Goal: Answer question/provide support: Share knowledge or assist other users

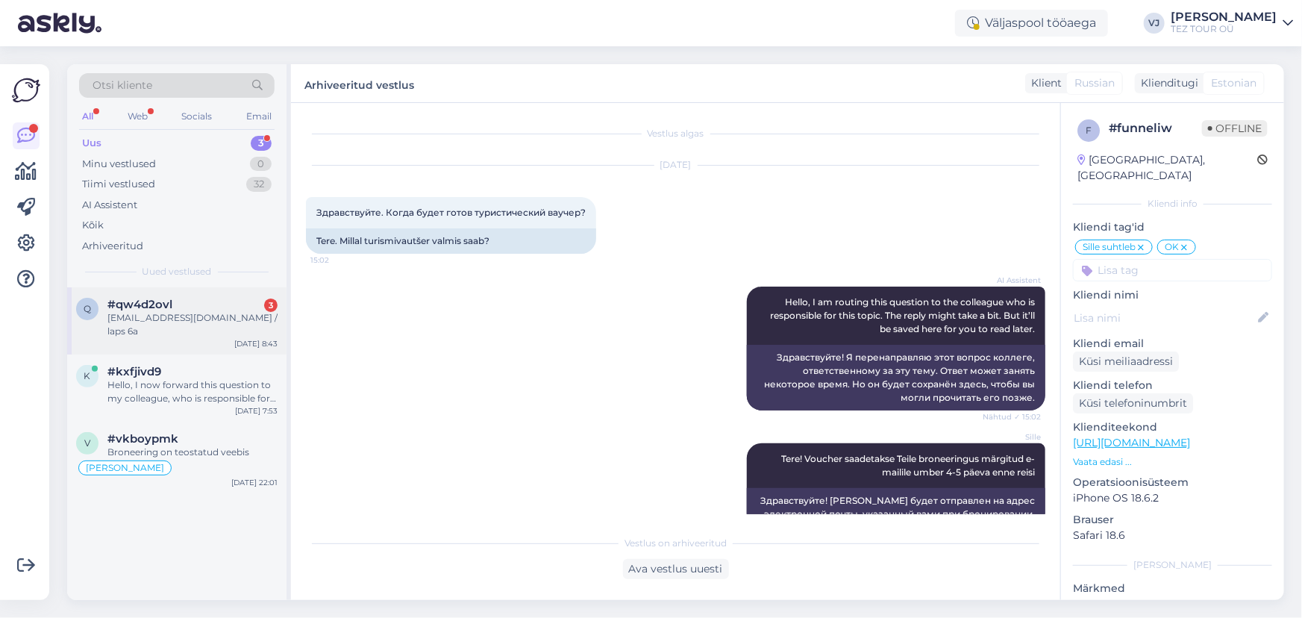
scroll to position [343, 0]
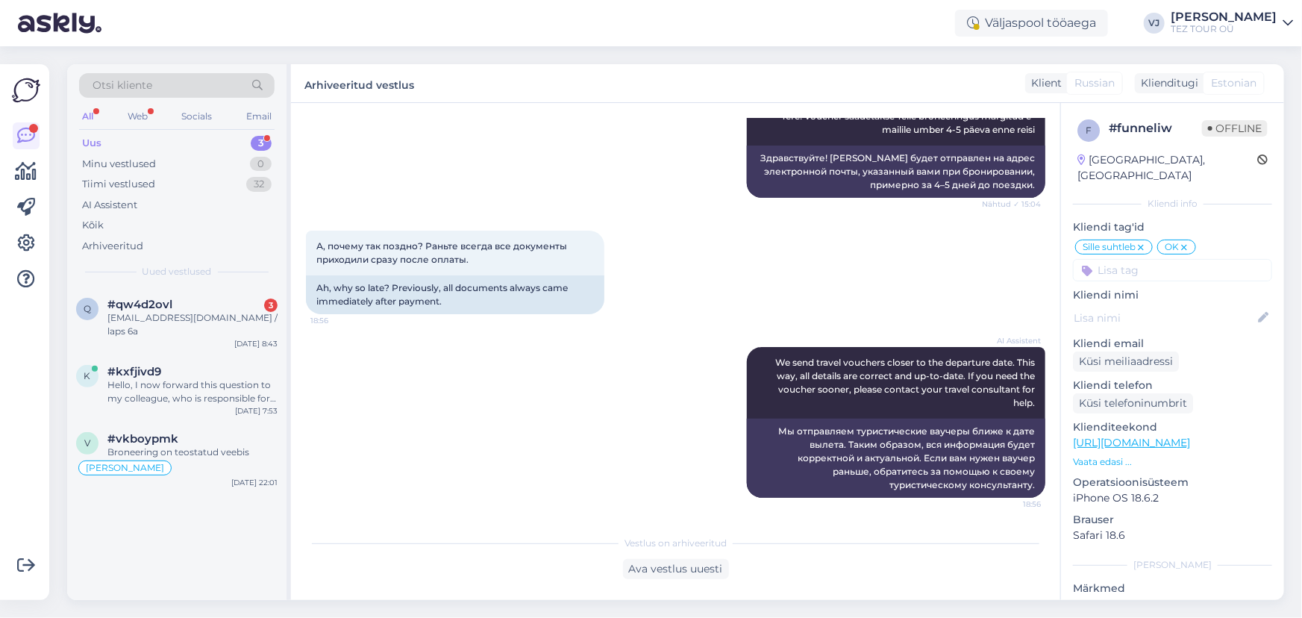
click at [705, 508] on div "AI Assistent We send travel vouchers closer to the departure date. This way, al…" at bounding box center [676, 423] width 740 height 184
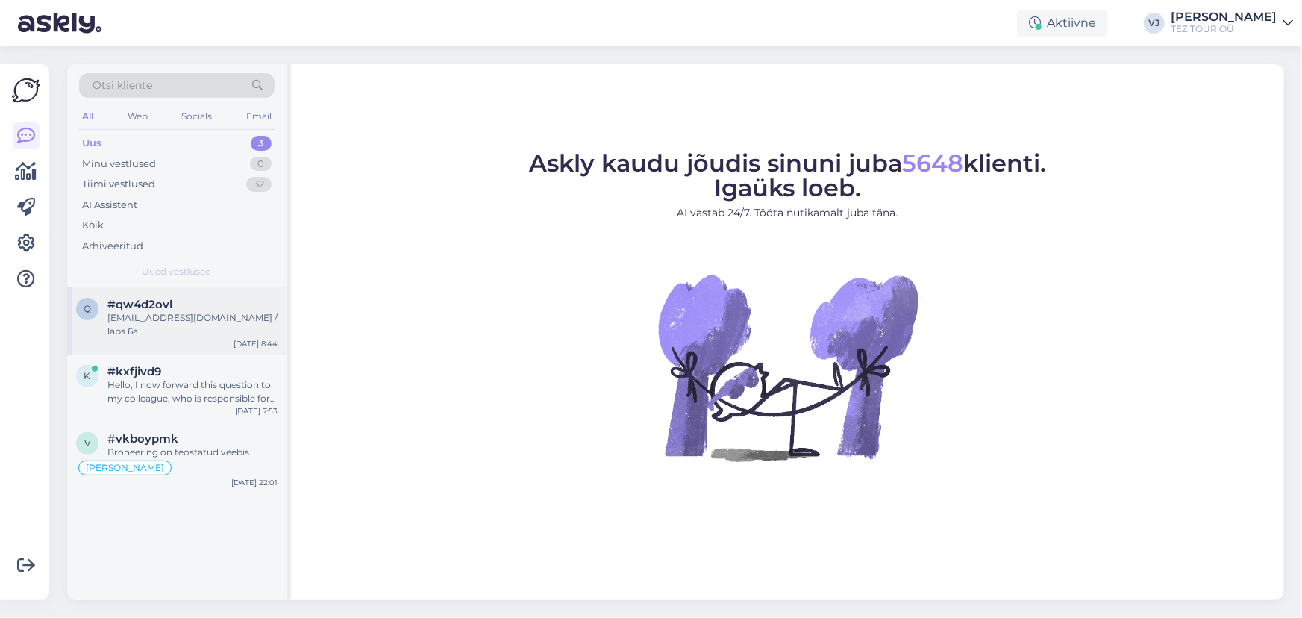
click at [216, 306] on div "#qw4d2ovl" at bounding box center [192, 304] width 170 height 13
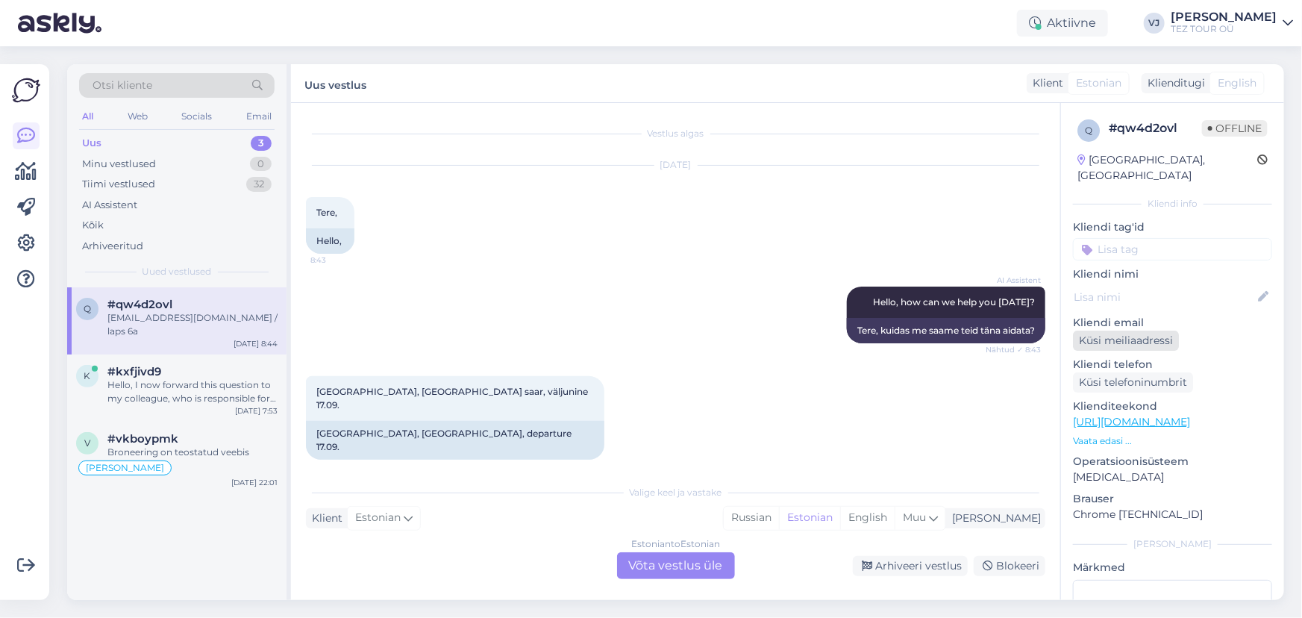
scroll to position [701, 0]
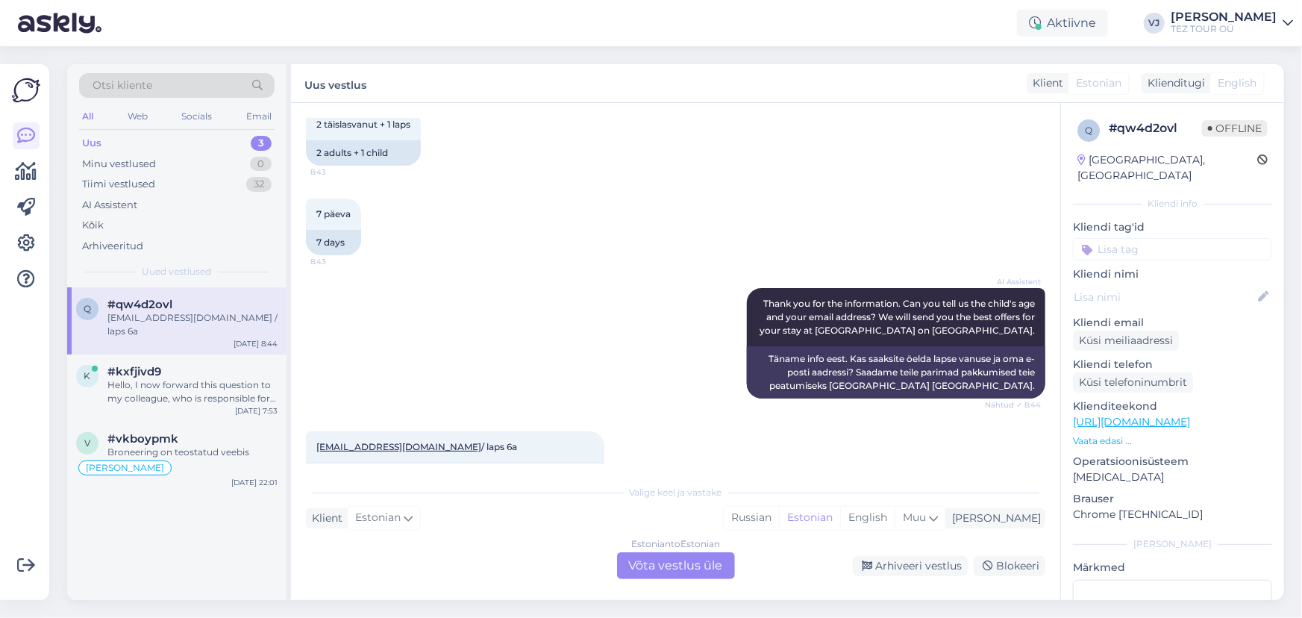
click at [1222, 238] on input at bounding box center [1172, 249] width 199 height 22
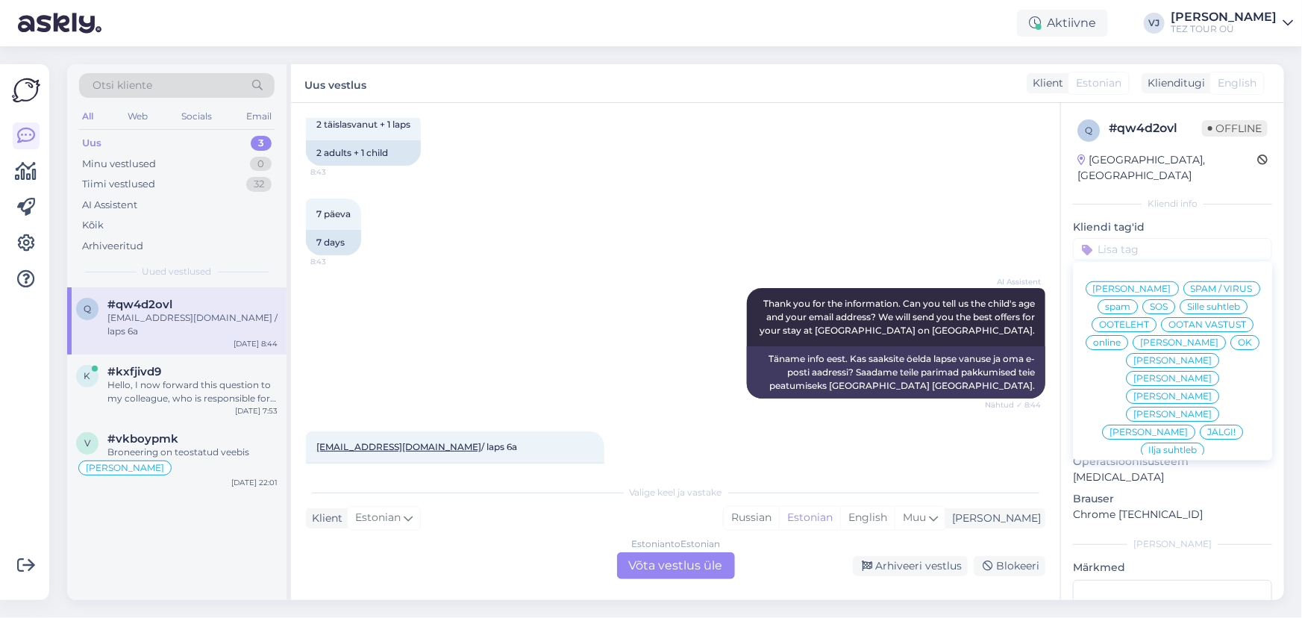
click at [1167, 284] on span "[PERSON_NAME]" at bounding box center [1132, 288] width 78 height 9
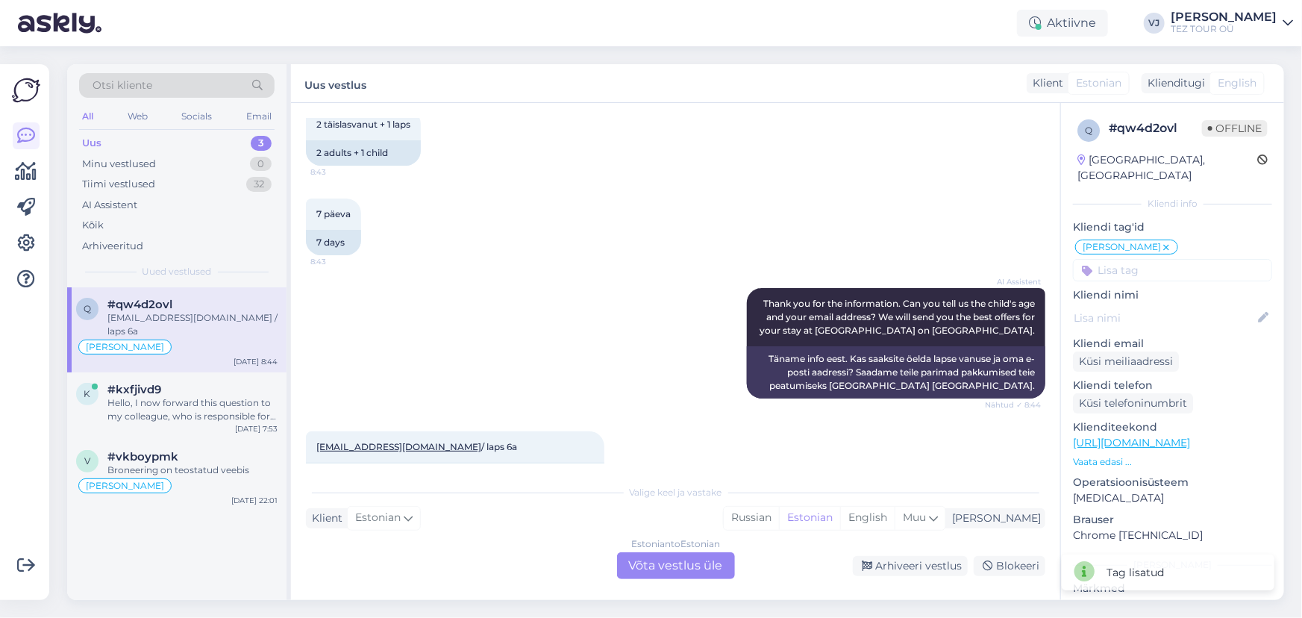
click at [685, 569] on div "Estonian to Estonian Võta vestlus üle" at bounding box center [676, 565] width 118 height 27
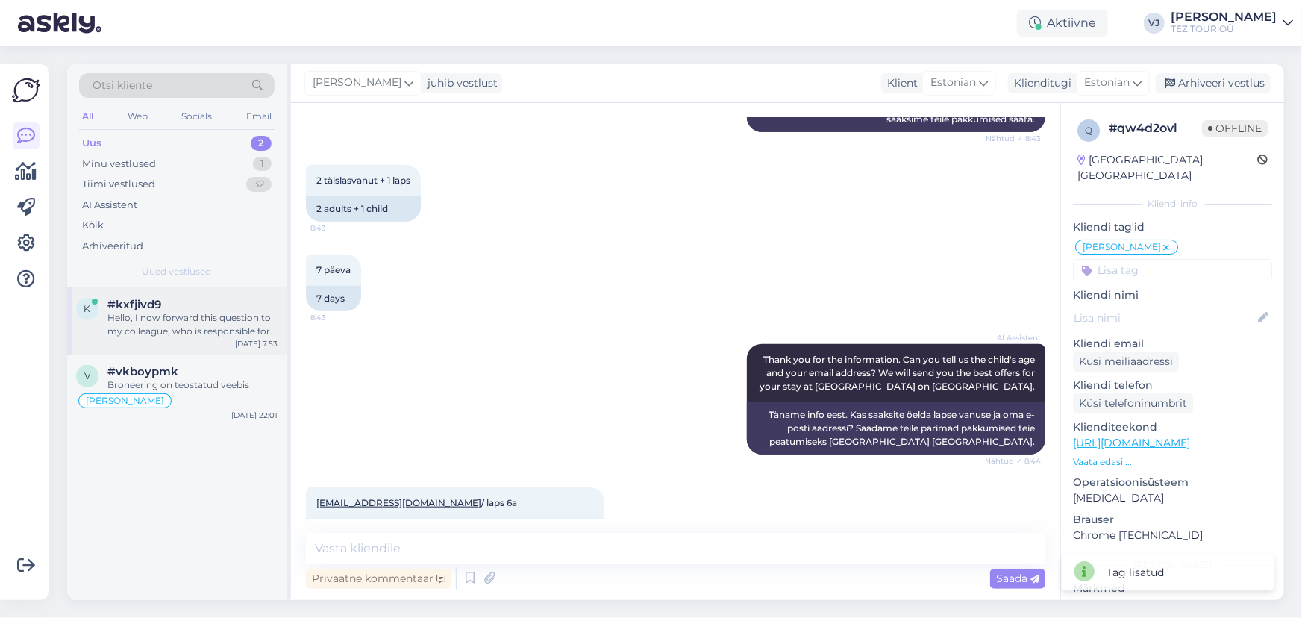
click at [145, 320] on div "Hello, I now forward this question to my colleague, who is responsible for this…" at bounding box center [192, 324] width 170 height 27
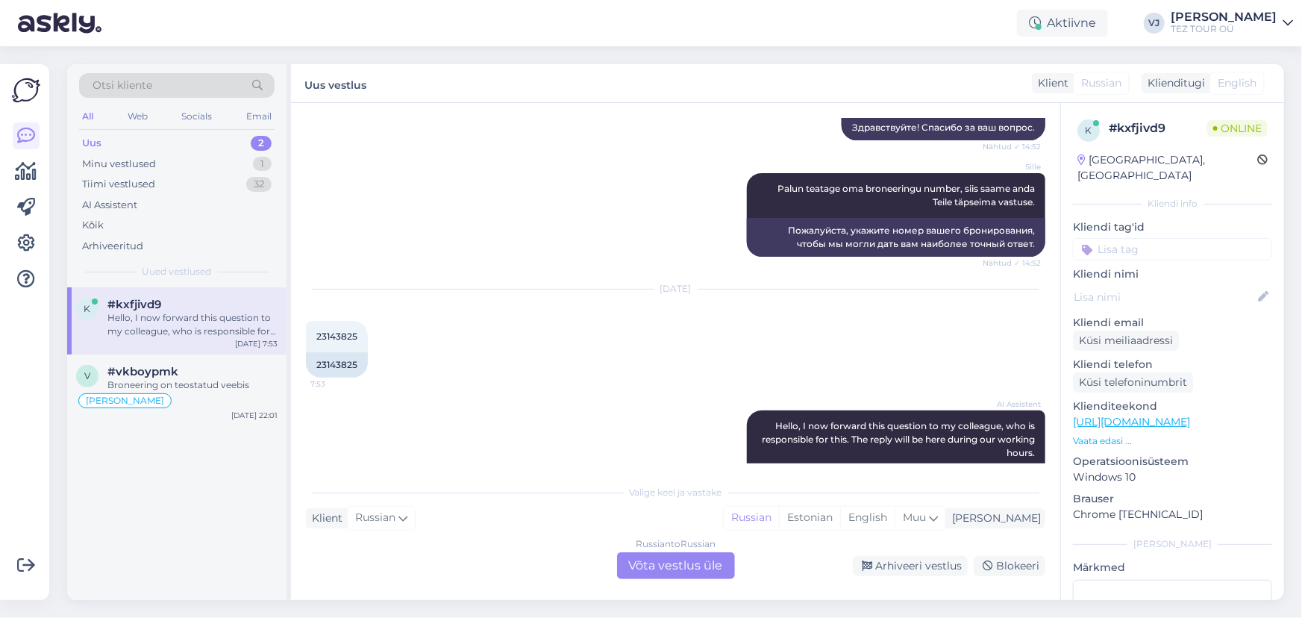
scroll to position [746, 0]
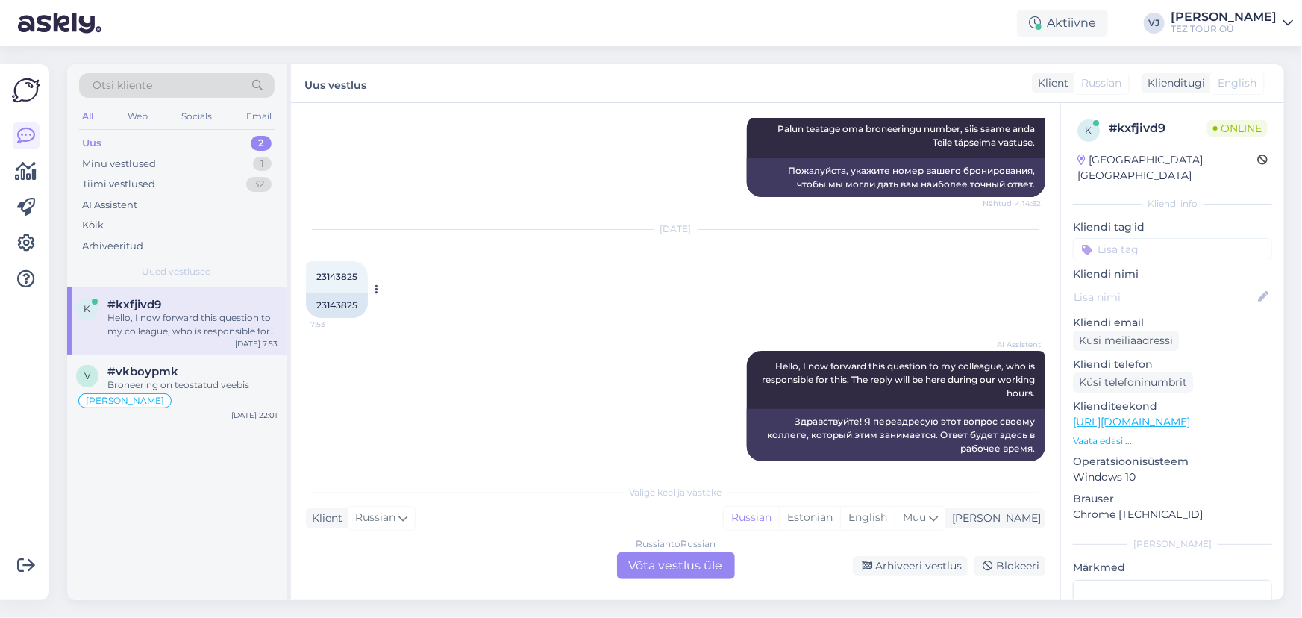
click at [343, 271] on span "23143825" at bounding box center [336, 276] width 41 height 11
copy div "23143825 7:53"
click at [203, 384] on div "Broneering on teostatud veebis" at bounding box center [192, 384] width 170 height 13
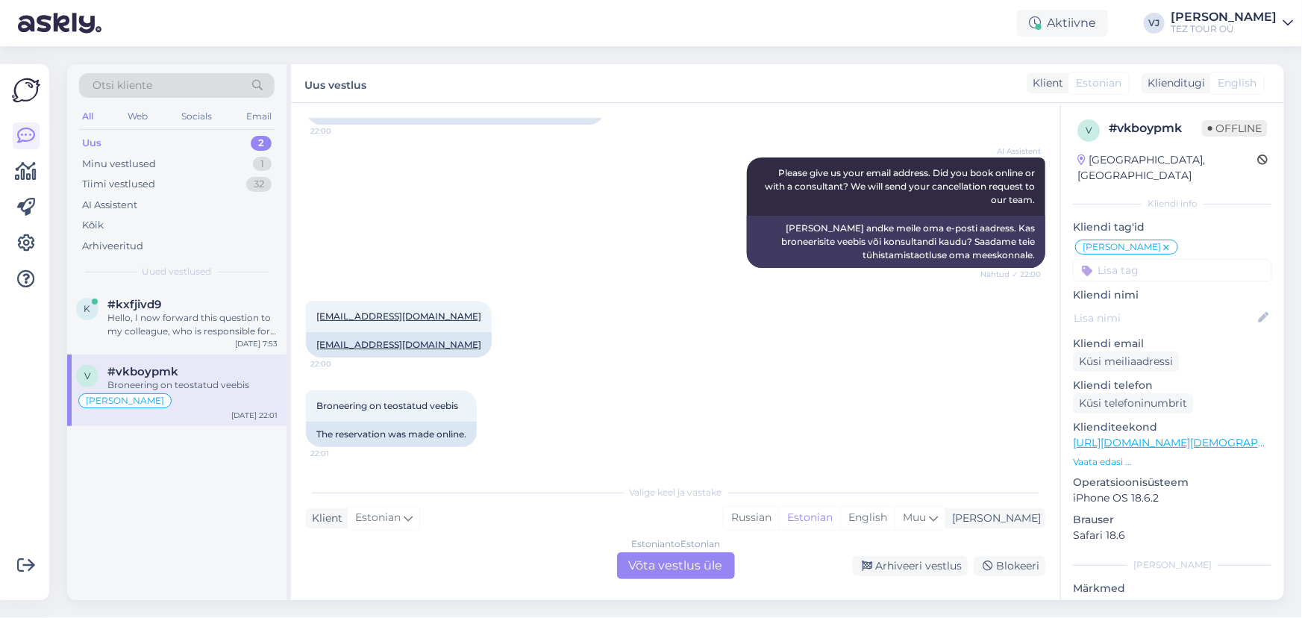
scroll to position [3319, 0]
click at [716, 565] on div "Estonian to Estonian Võta vestlus üle" at bounding box center [676, 565] width 118 height 27
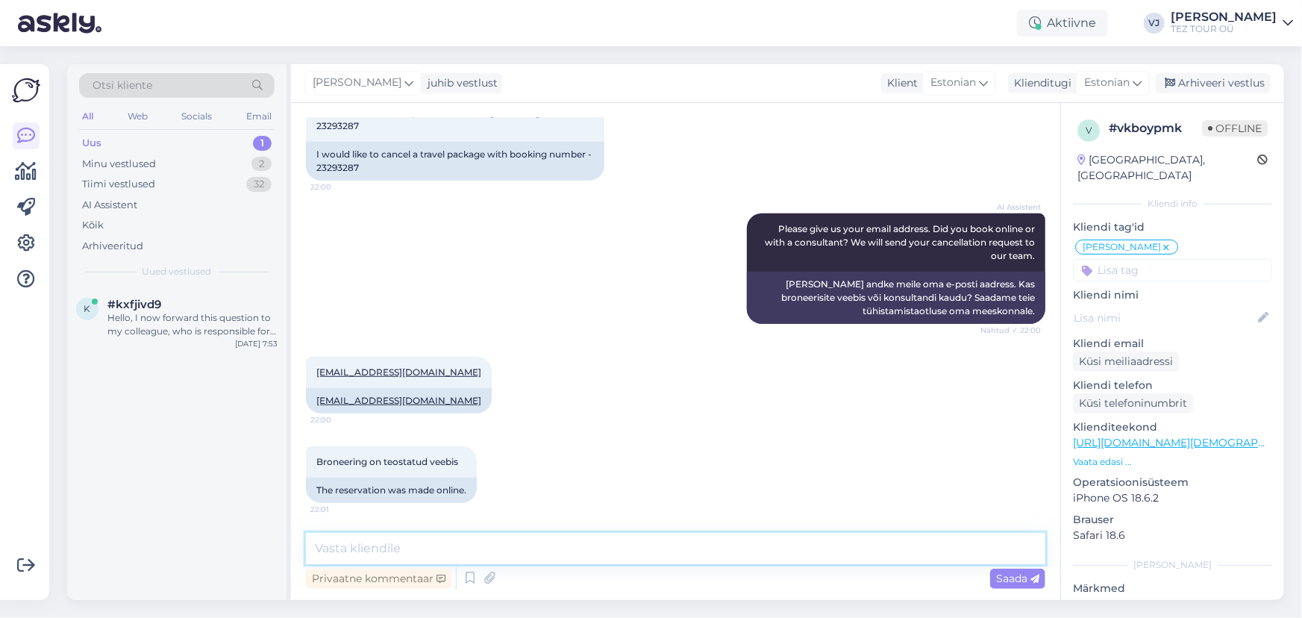
click at [548, 552] on textarea at bounding box center [676, 548] width 740 height 31
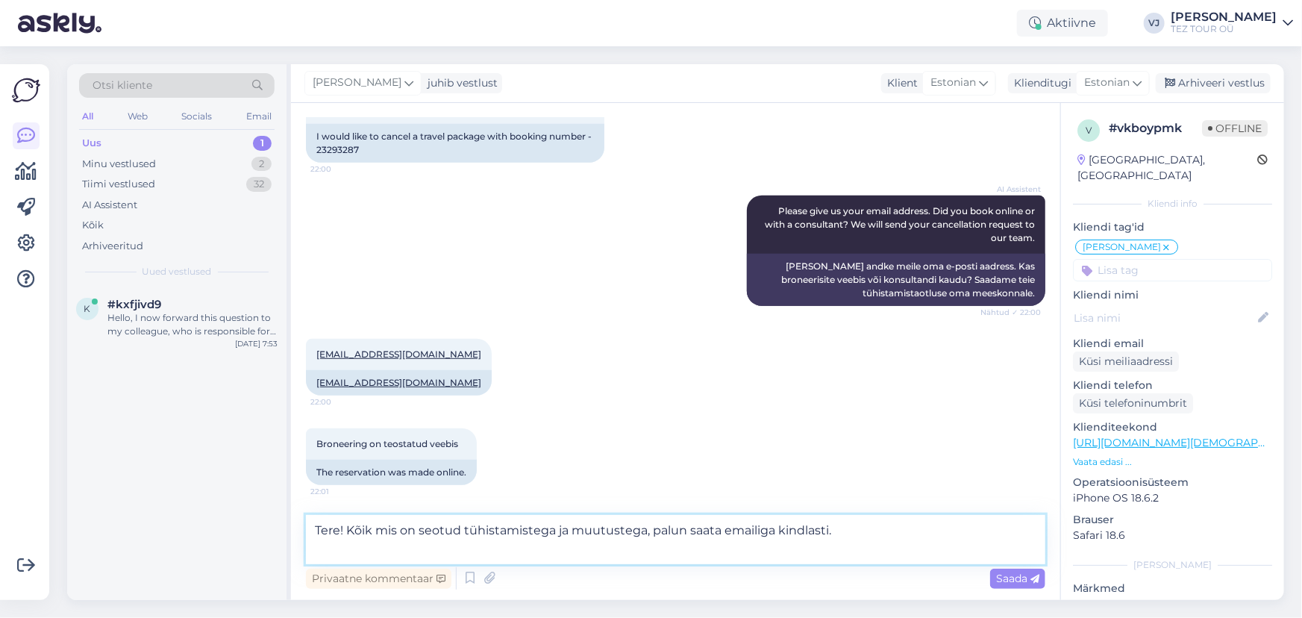
scroll to position [3281, 0]
type textarea "Tere! Kõik mis on seotud tühistamistega ja muutustega, palun saata emailiga kin…"
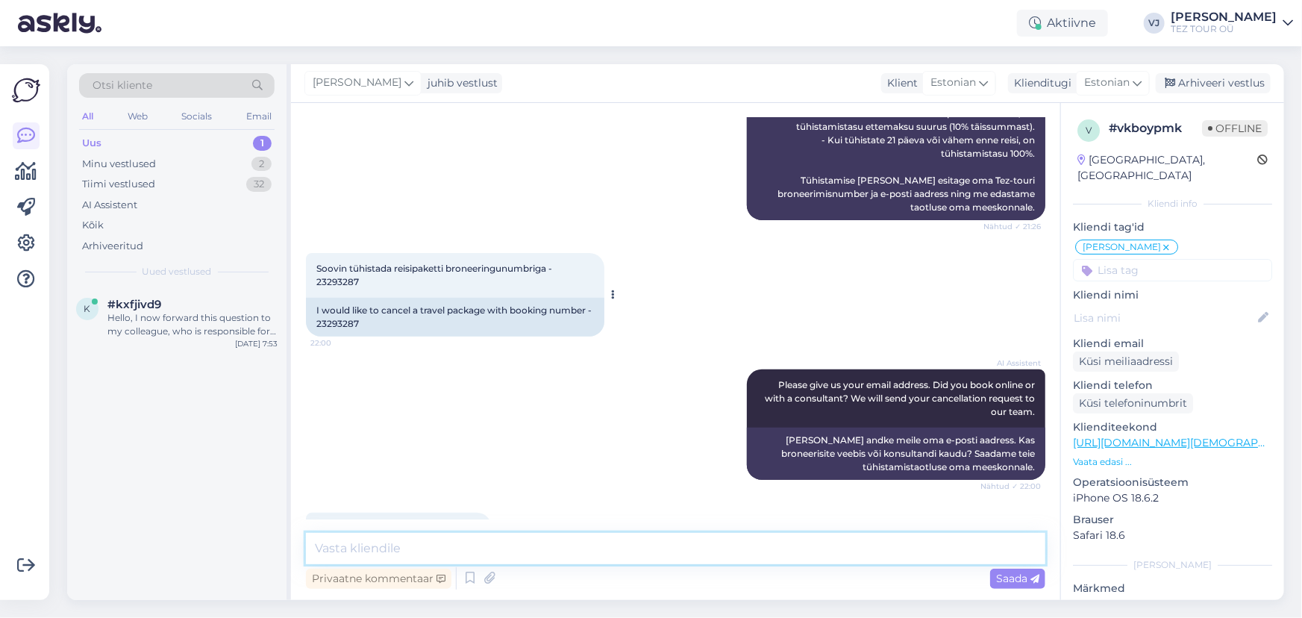
scroll to position [3386, 0]
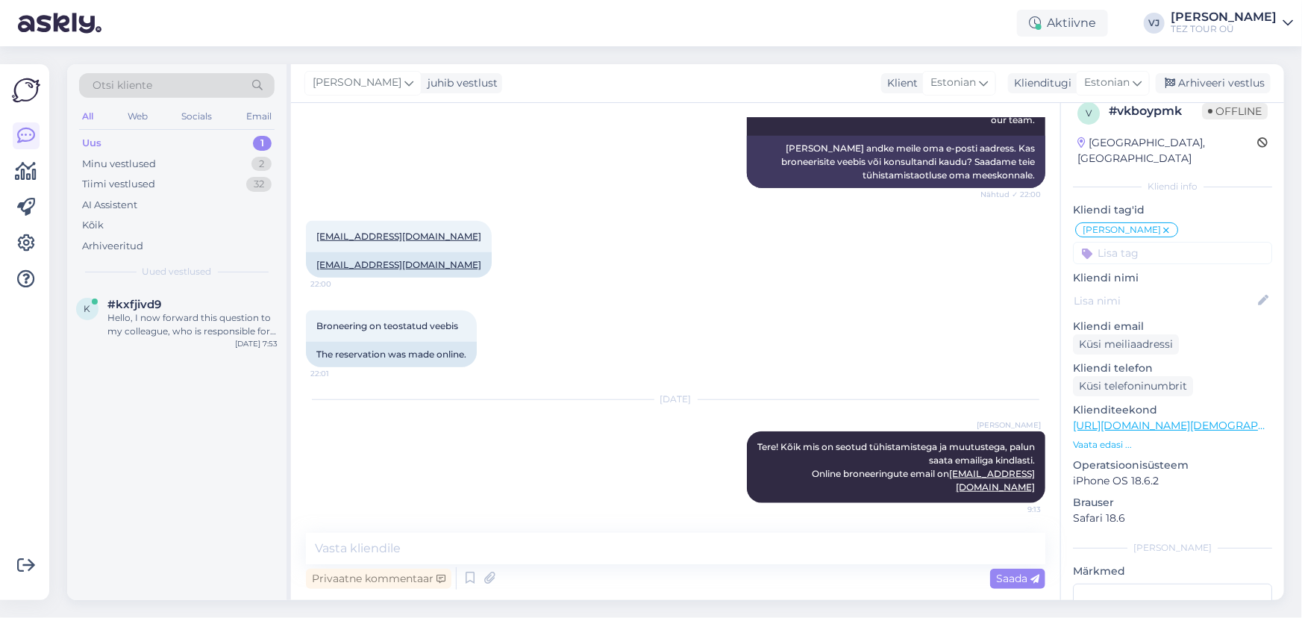
click at [758, 357] on div "Broneering on teostatud veebis 22:01 The reservation was made online." at bounding box center [676, 339] width 740 height 90
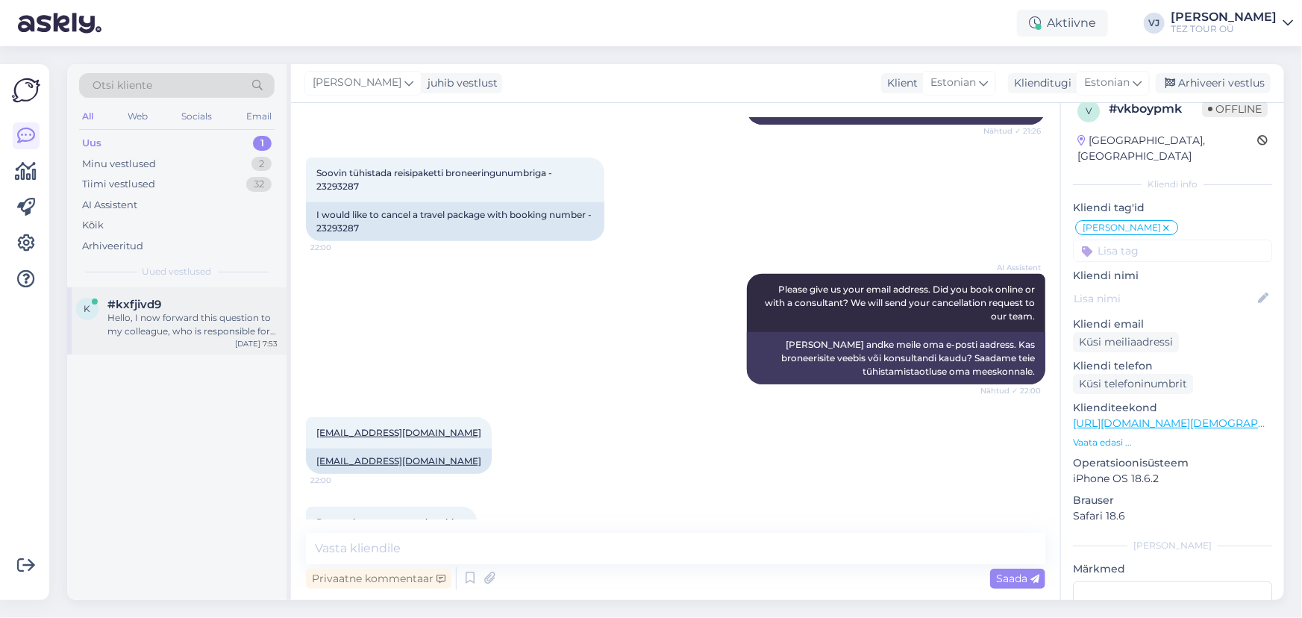
click at [223, 313] on div "Hello, I now forward this question to my colleague, who is responsible for this…" at bounding box center [192, 324] width 170 height 27
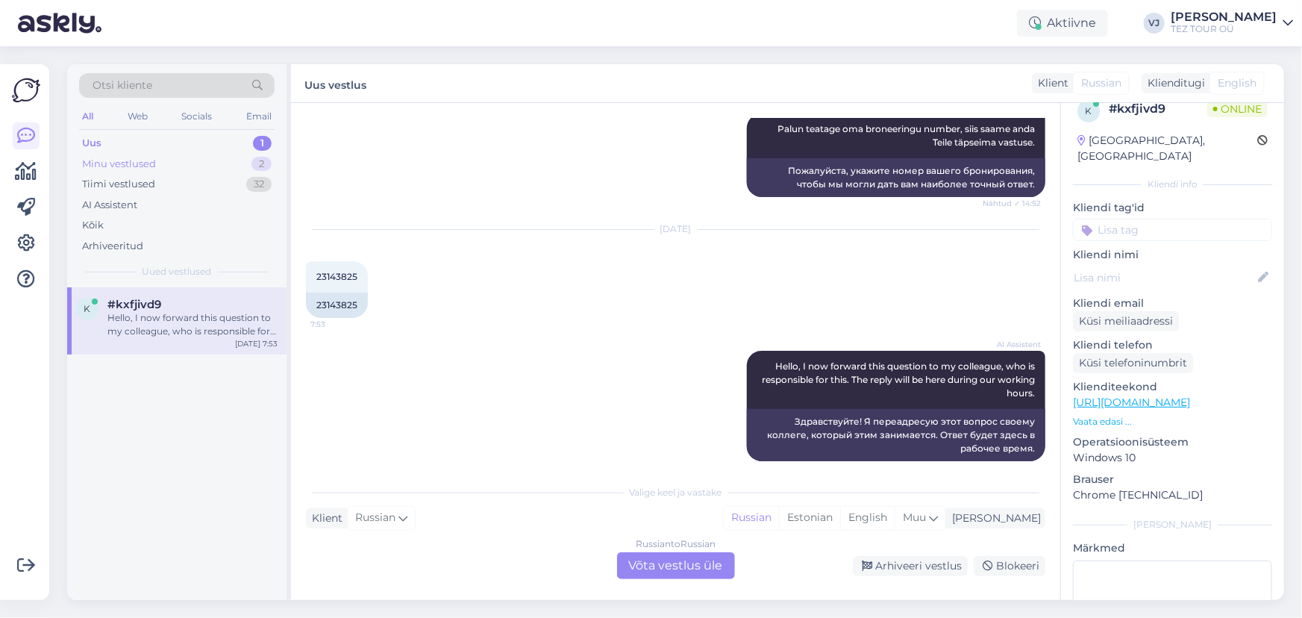
click at [224, 158] on div "Minu vestlused 2" at bounding box center [177, 164] width 196 height 21
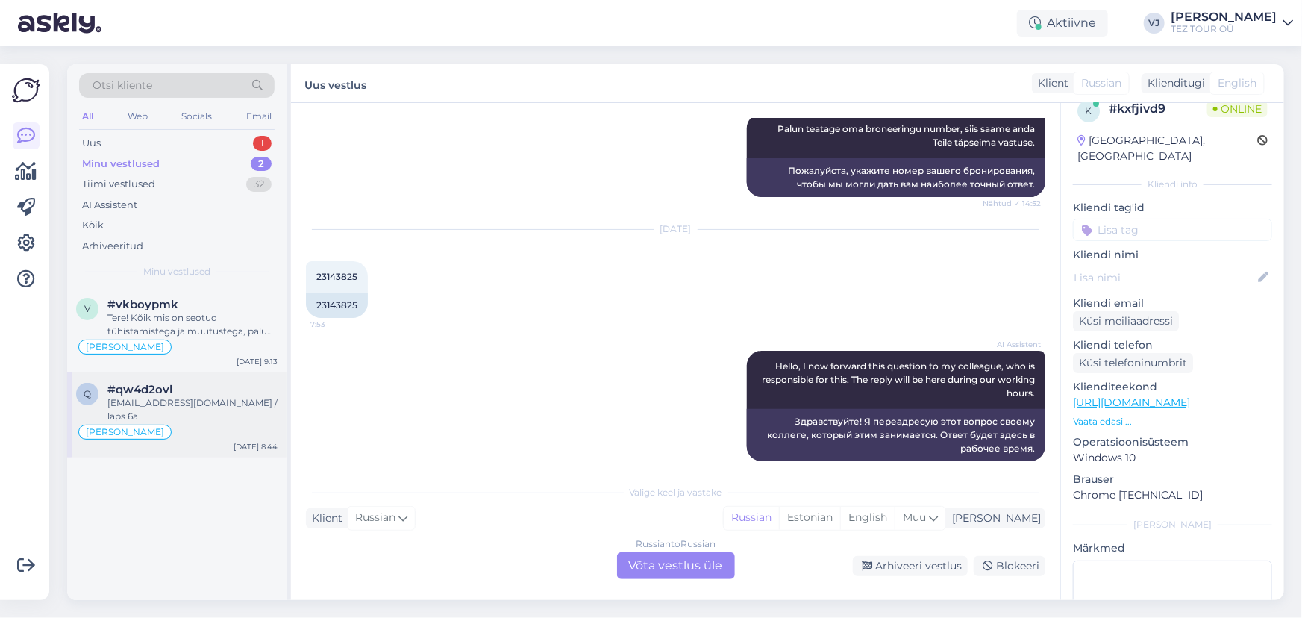
click at [138, 428] on span "[PERSON_NAME]" at bounding box center [125, 432] width 78 height 9
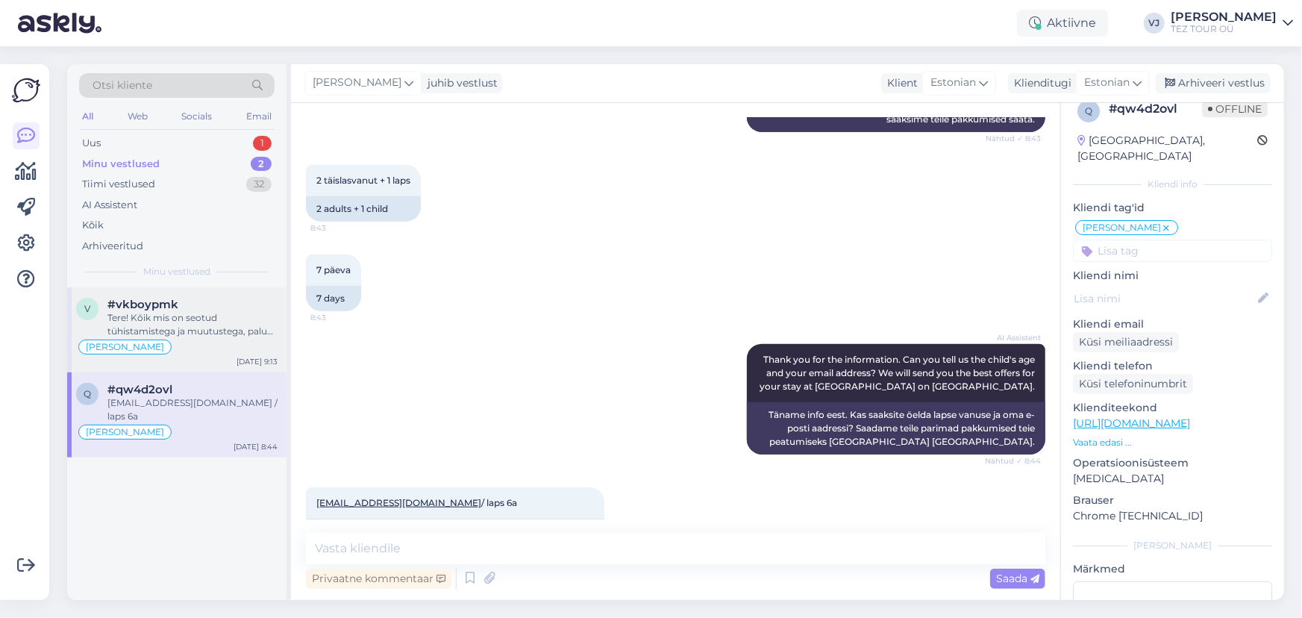
click at [227, 332] on div "Tere! Kõik mis on seotud tühistamistega ja muutustega, palun saata emailiga kin…" at bounding box center [192, 324] width 170 height 27
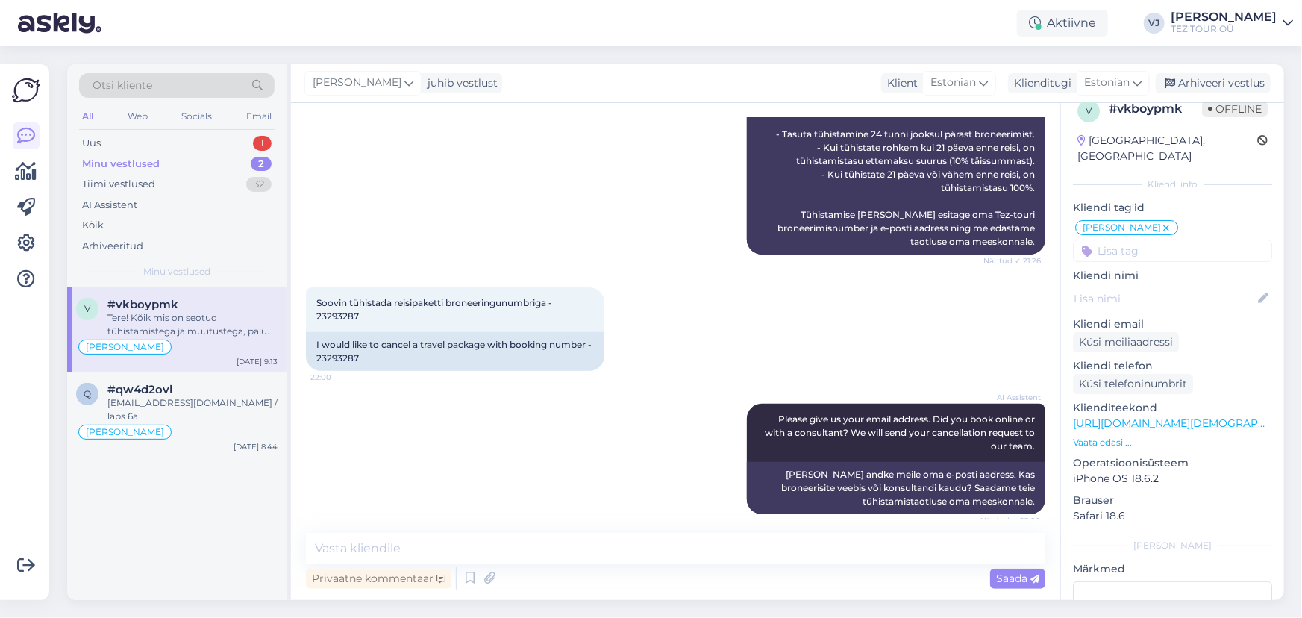
scroll to position [3047, 0]
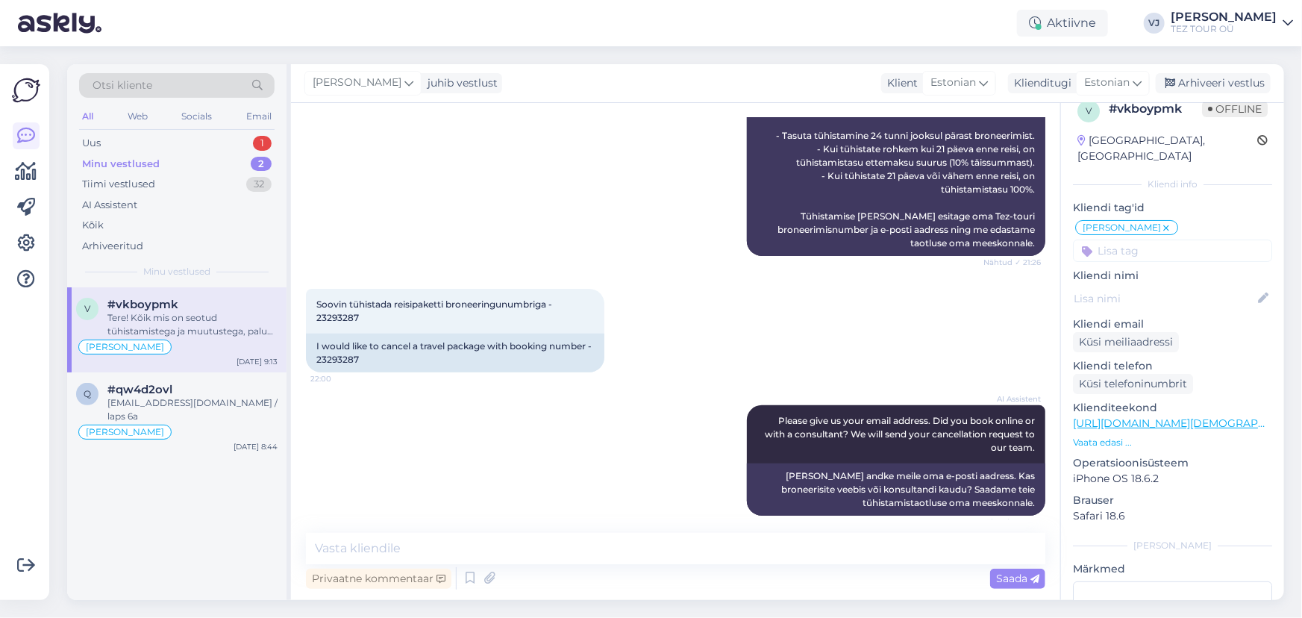
click at [233, 327] on div "Tere! Kõik mis on seotud tühistamistega ja muutustega, palun saata emailiga kin…" at bounding box center [192, 324] width 170 height 27
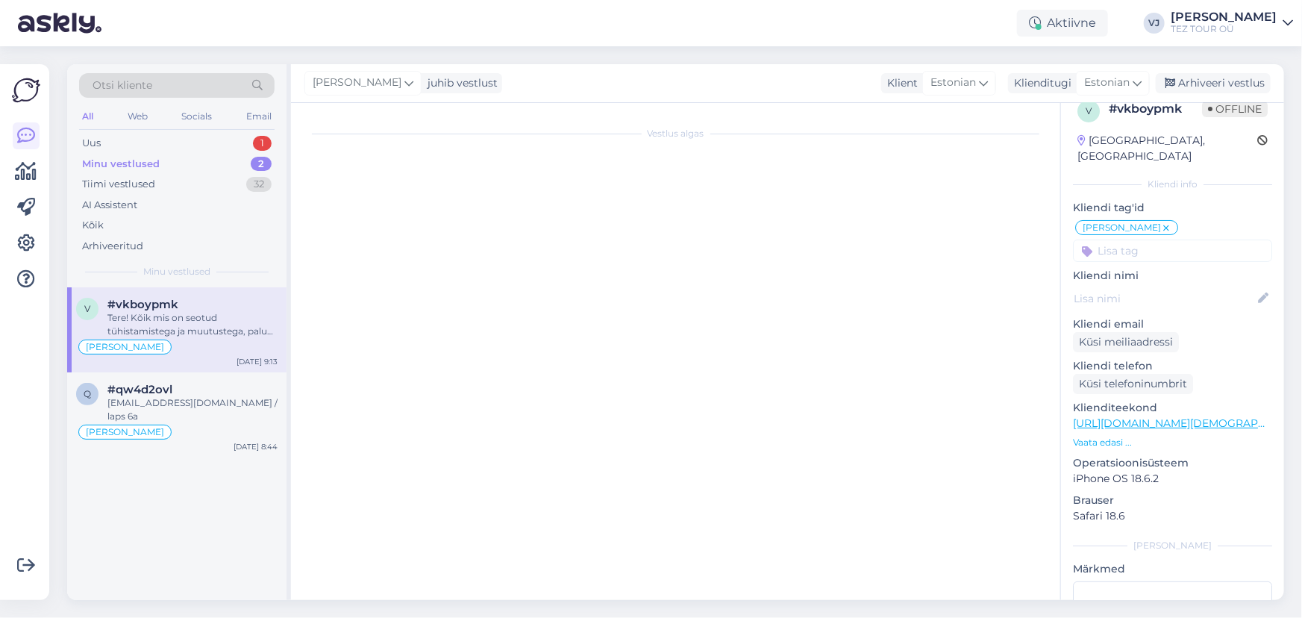
scroll to position [0, 0]
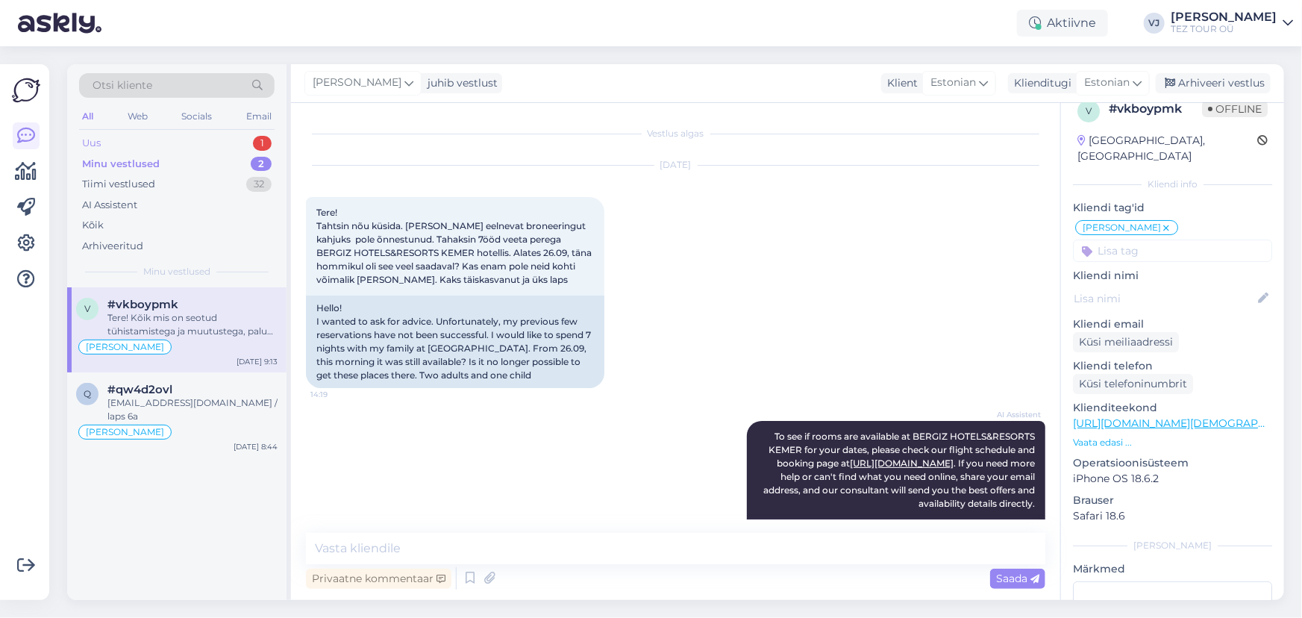
click at [256, 140] on div "1" at bounding box center [262, 143] width 19 height 15
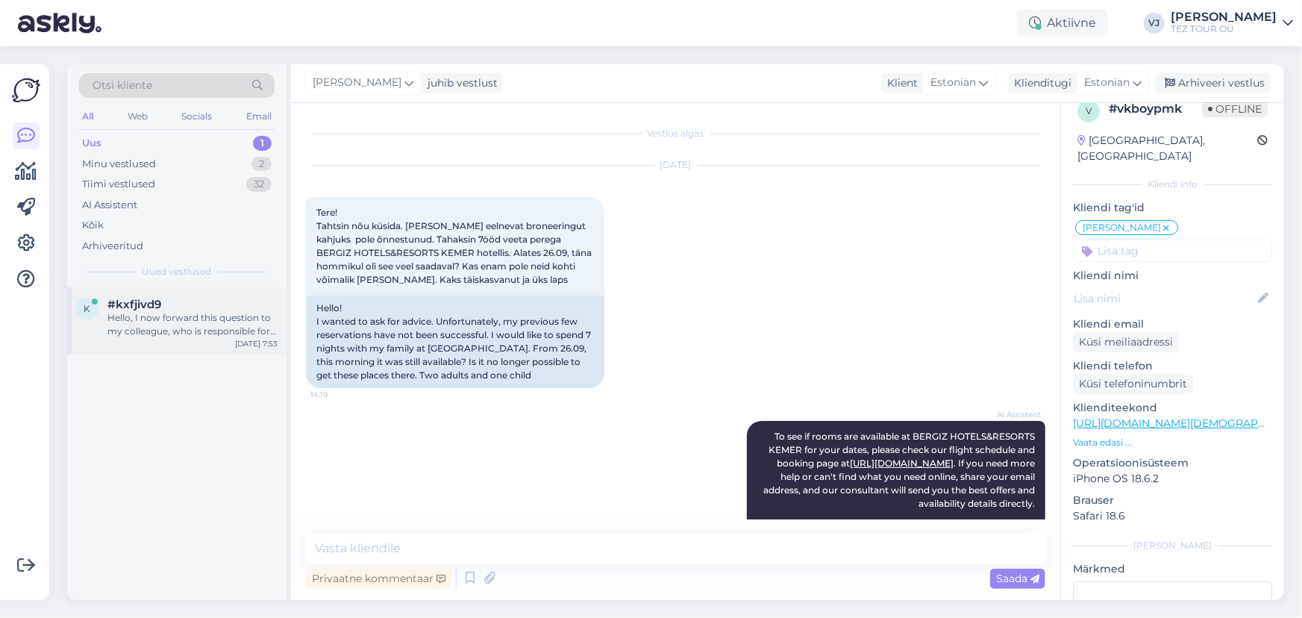
click at [213, 313] on div "Hello, I now forward this question to my colleague, who is responsible for this…" at bounding box center [192, 324] width 170 height 27
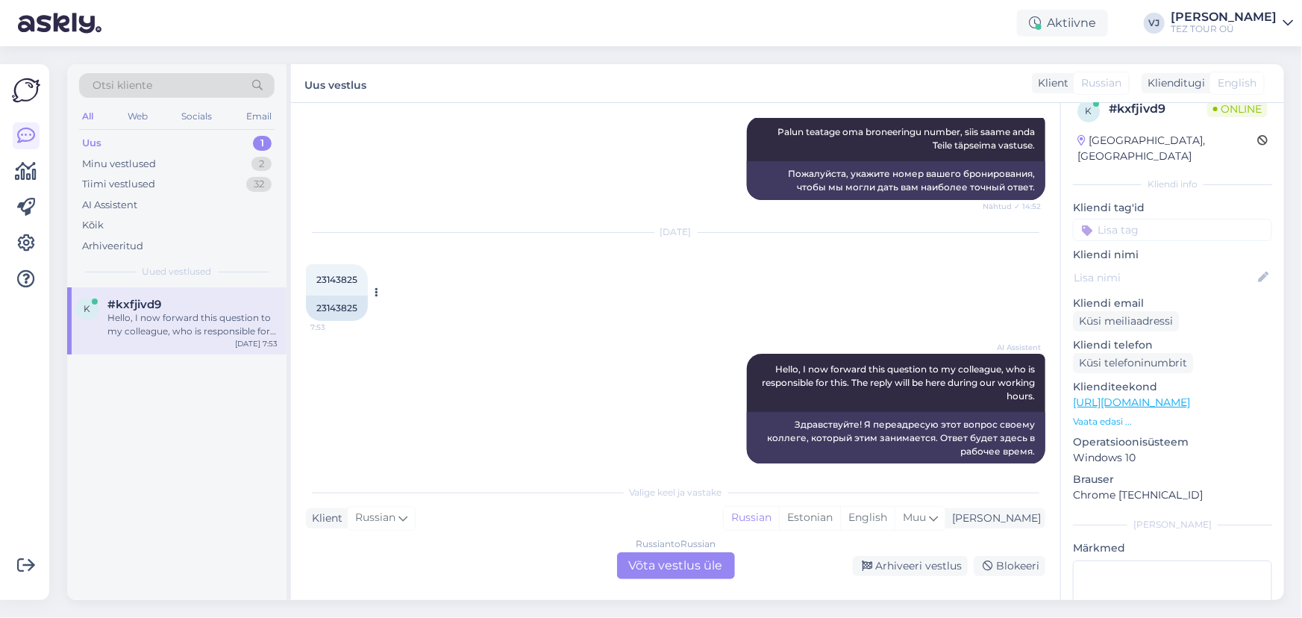
scroll to position [746, 0]
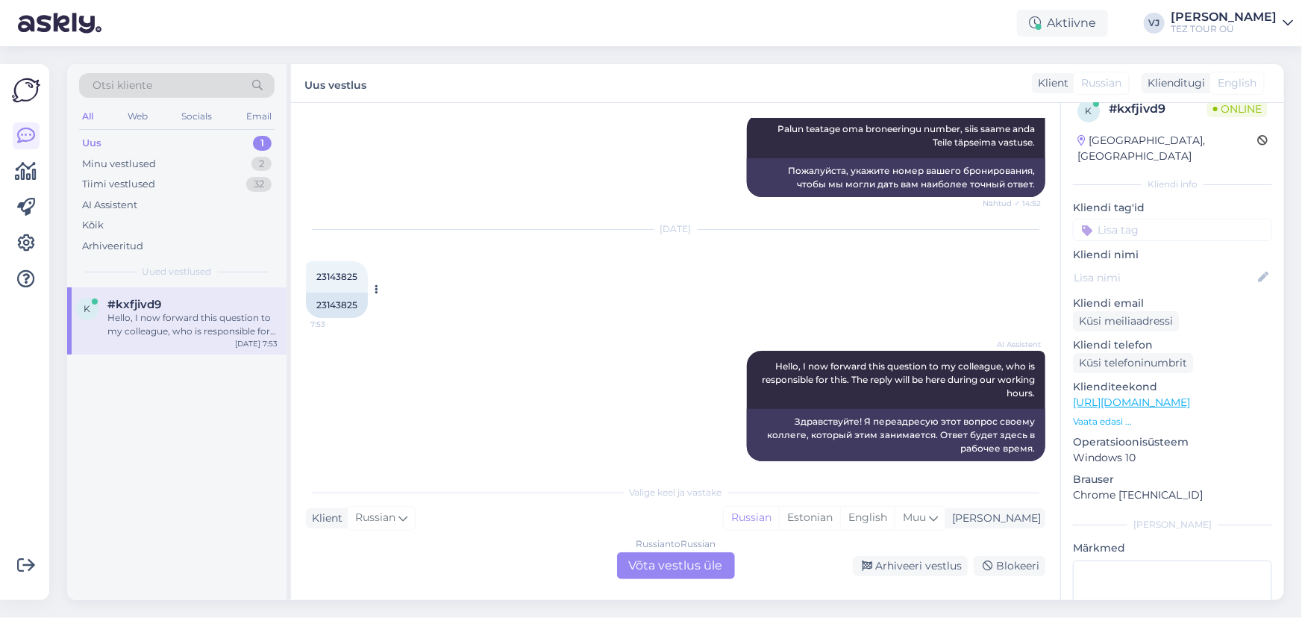
click at [349, 271] on span "23143825" at bounding box center [336, 276] width 41 height 11
copy div "23143825 7:53"
click at [199, 352] on div "k #kxfjivd9 Hello, I now forward this question to my colleague, who is responsi…" at bounding box center [176, 320] width 219 height 67
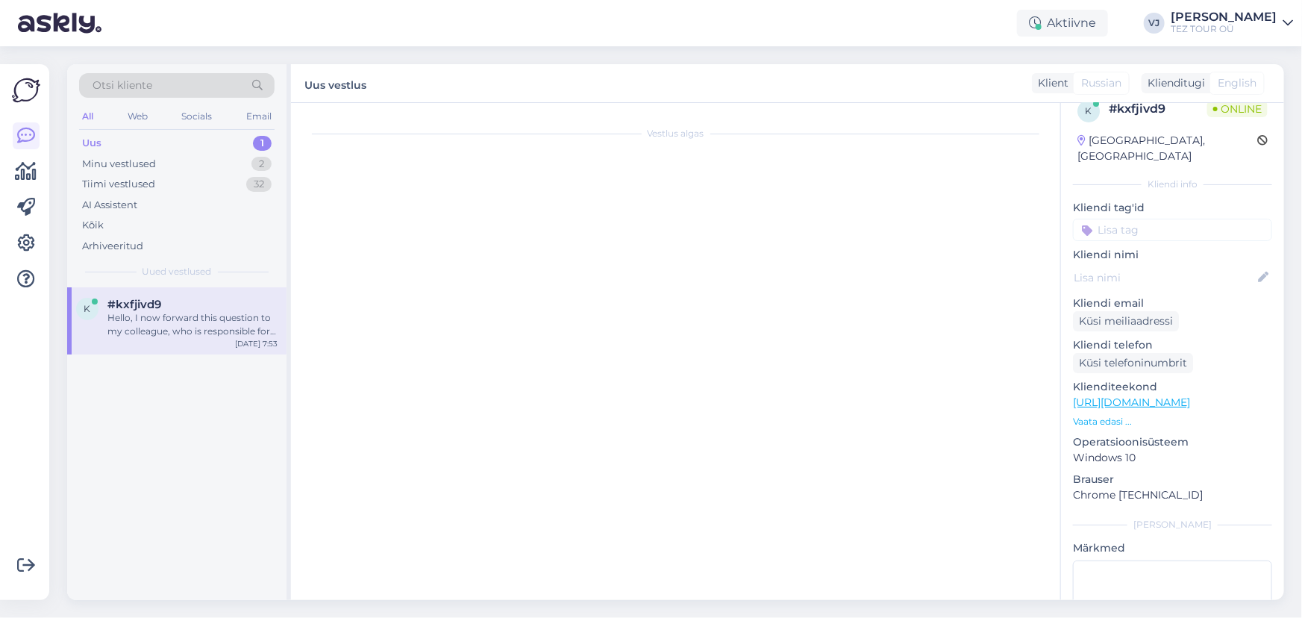
scroll to position [0, 0]
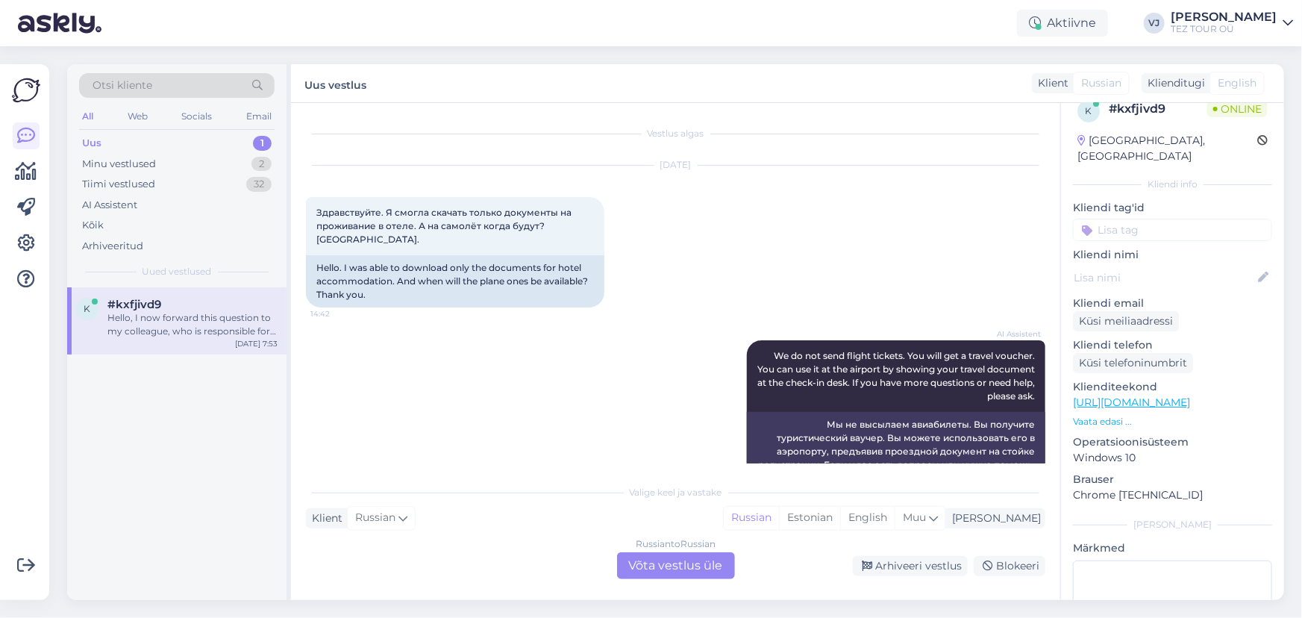
click at [209, 336] on div "Hello, I now forward this question to my colleague, who is responsible for this…" at bounding box center [192, 324] width 170 height 27
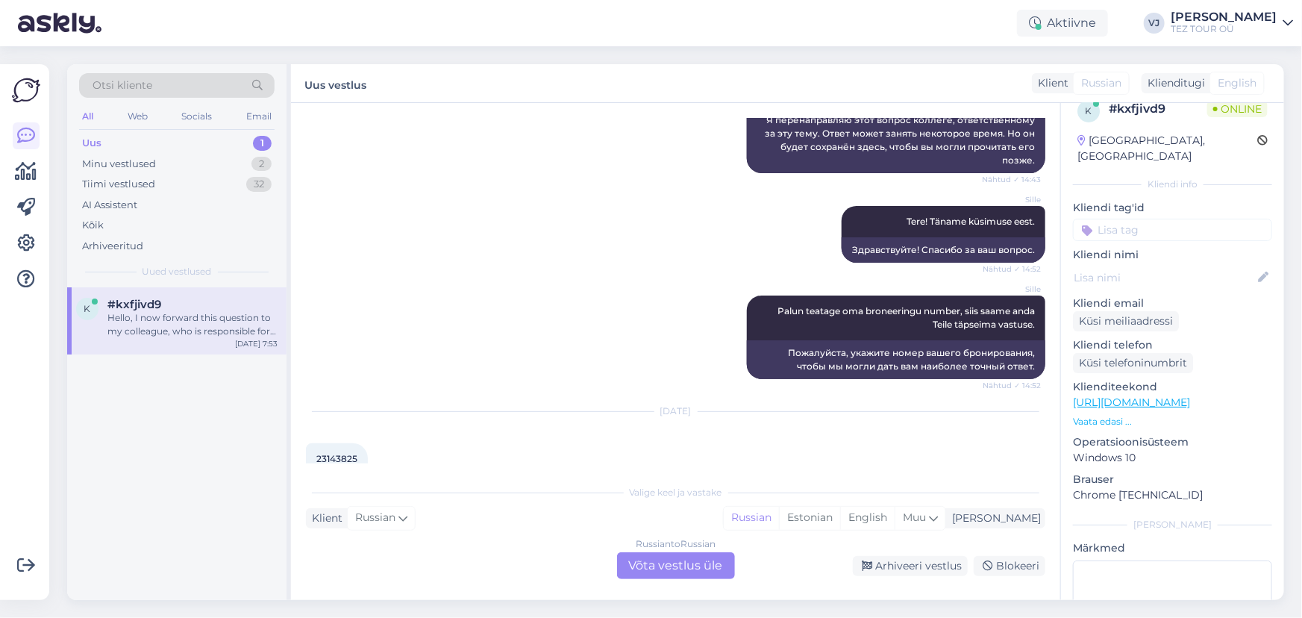
scroll to position [565, 0]
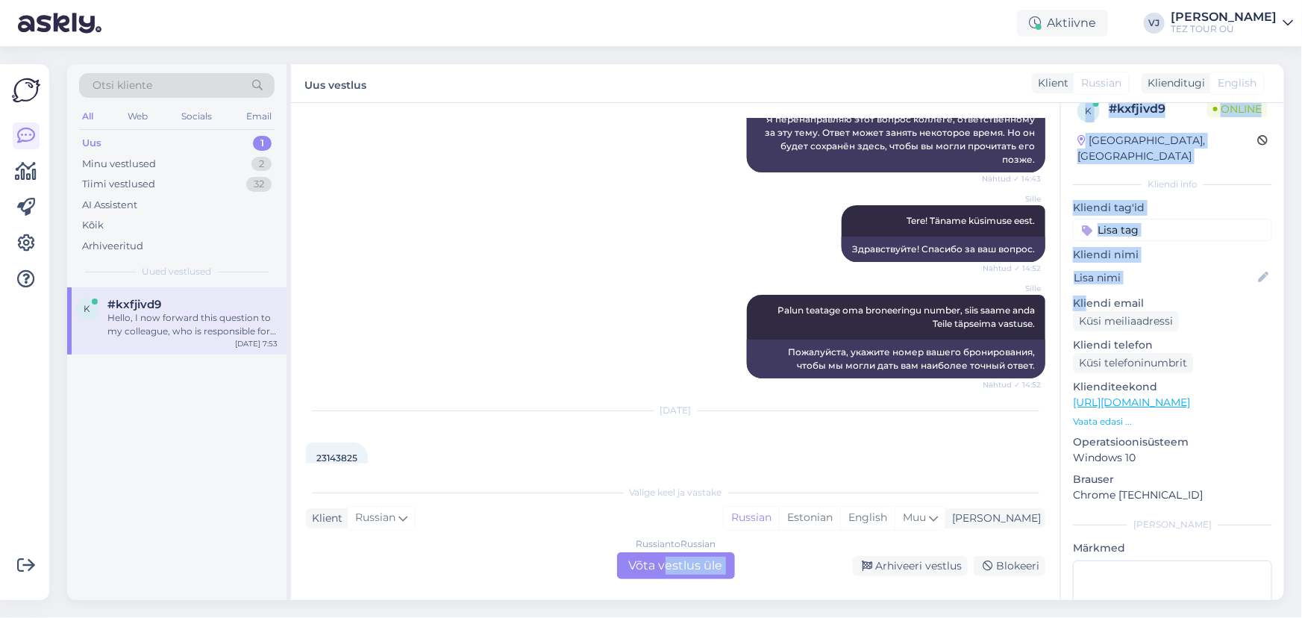
drag, startPoint x: 668, startPoint y: 555, endPoint x: 1093, endPoint y: 277, distance: 507.7
click at [1086, 280] on div "Vestlus algas [DATE] Здравствуйте. Я смогла скачать только документы на прожива…" at bounding box center [787, 351] width 993 height 497
click at [1209, 220] on input at bounding box center [1172, 230] width 199 height 22
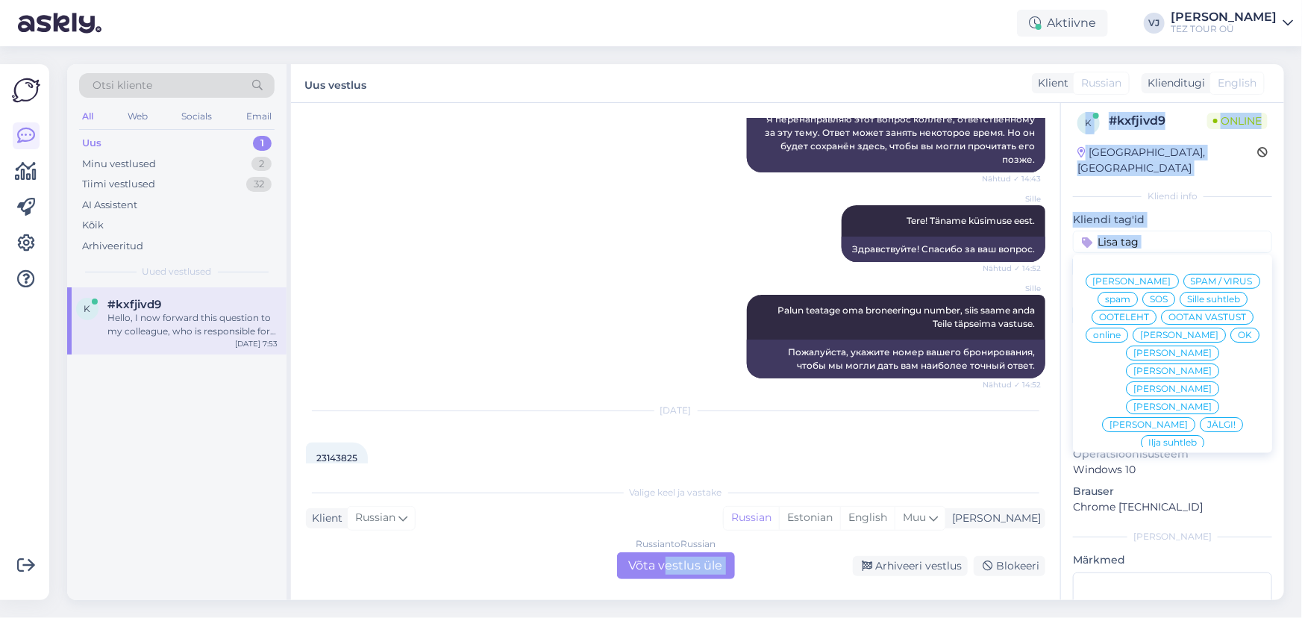
scroll to position [0, 0]
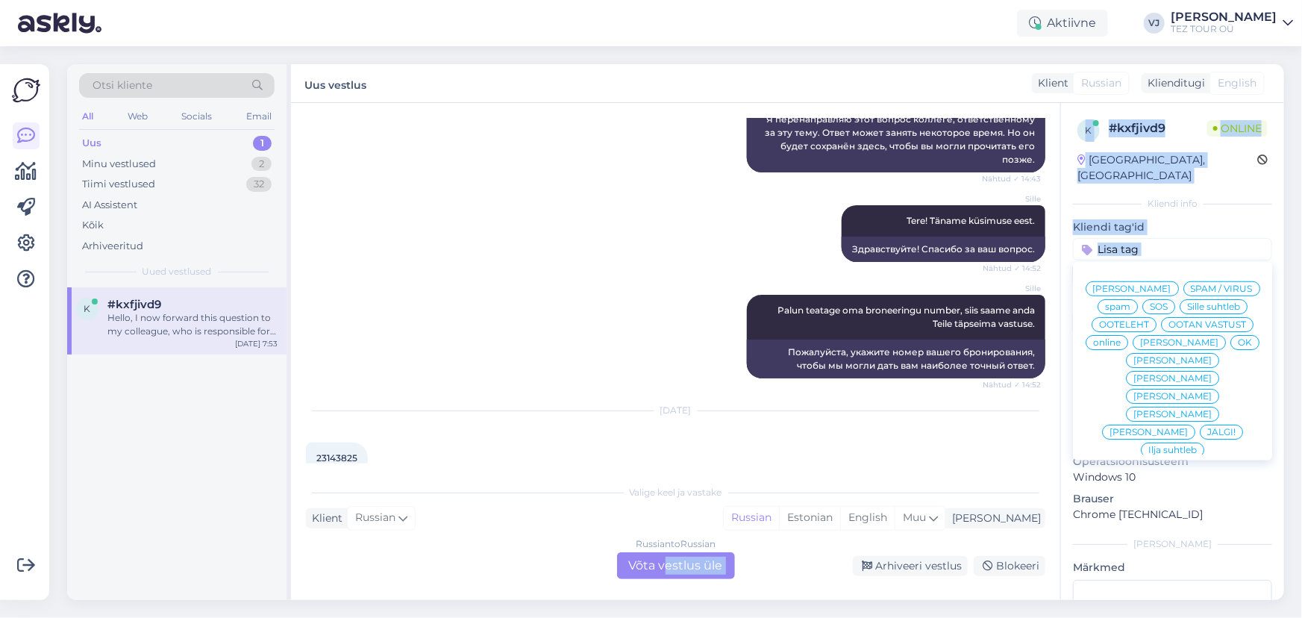
click at [1218, 196] on div "k # kxfjivd9 Online [GEOGRAPHIC_DATA], [GEOGRAPHIC_DATA] Kliendi info Kliendi t…" at bounding box center [1172, 420] width 223 height 634
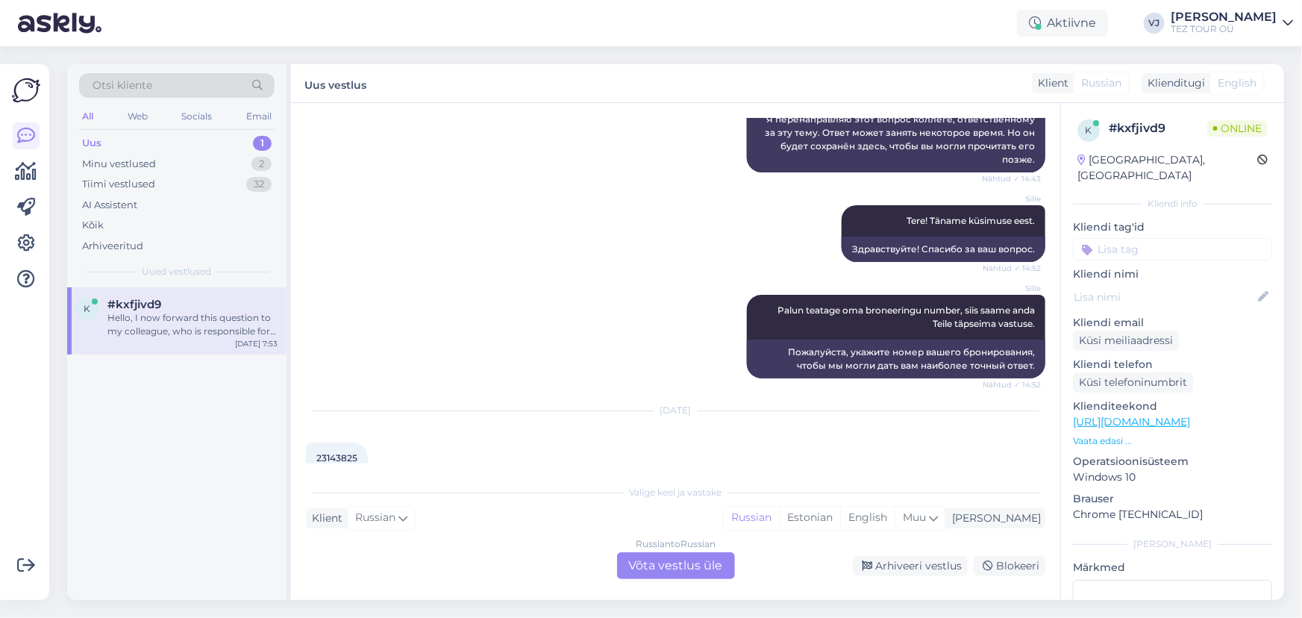
click at [1181, 238] on input at bounding box center [1172, 249] width 199 height 22
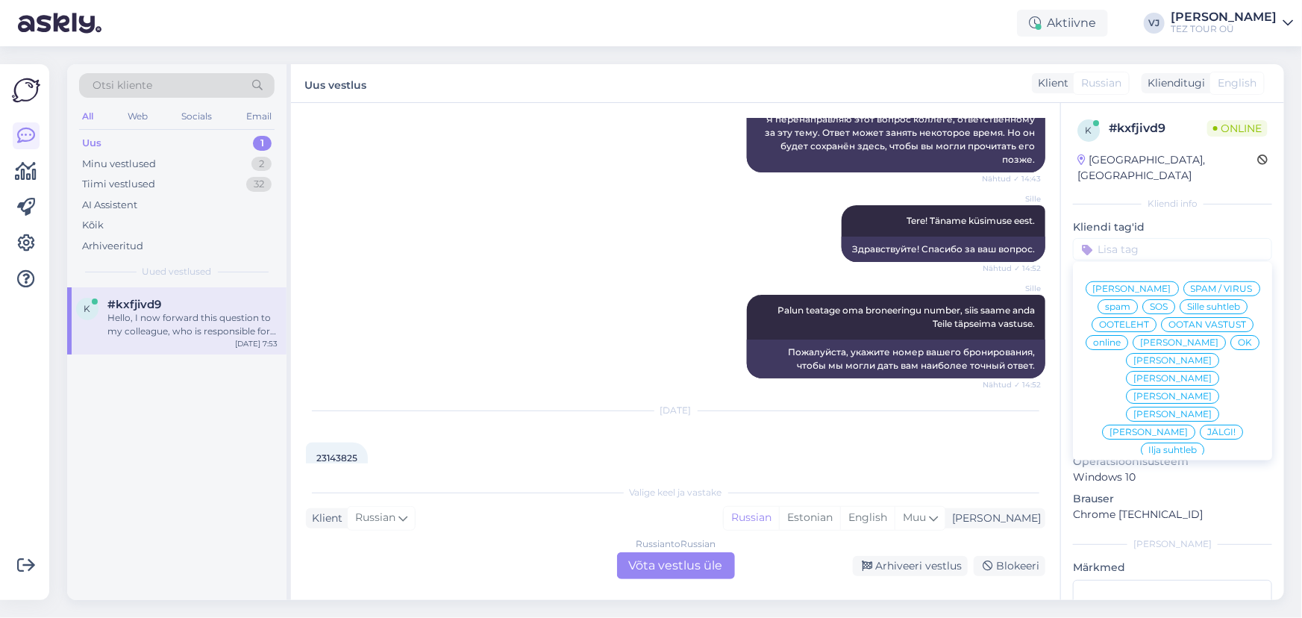
click at [1145, 398] on span "[PERSON_NAME]" at bounding box center [1173, 396] width 78 height 9
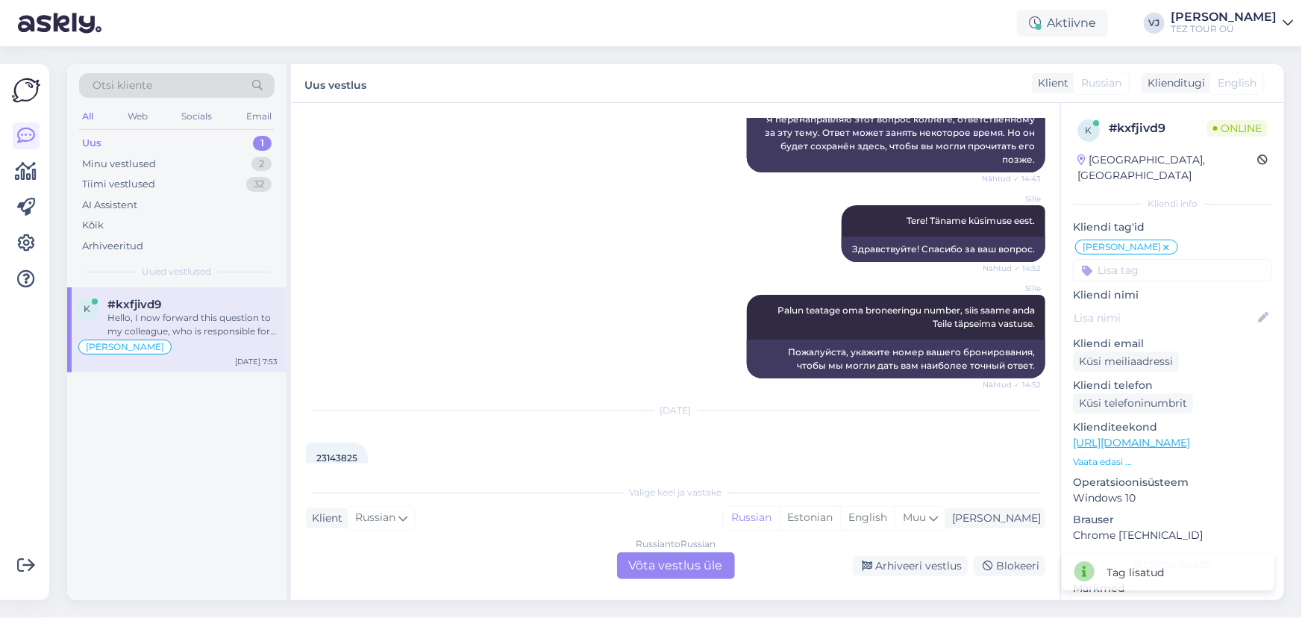
click at [669, 563] on div "Russian to Russian Võta vestlus üle" at bounding box center [676, 565] width 118 height 27
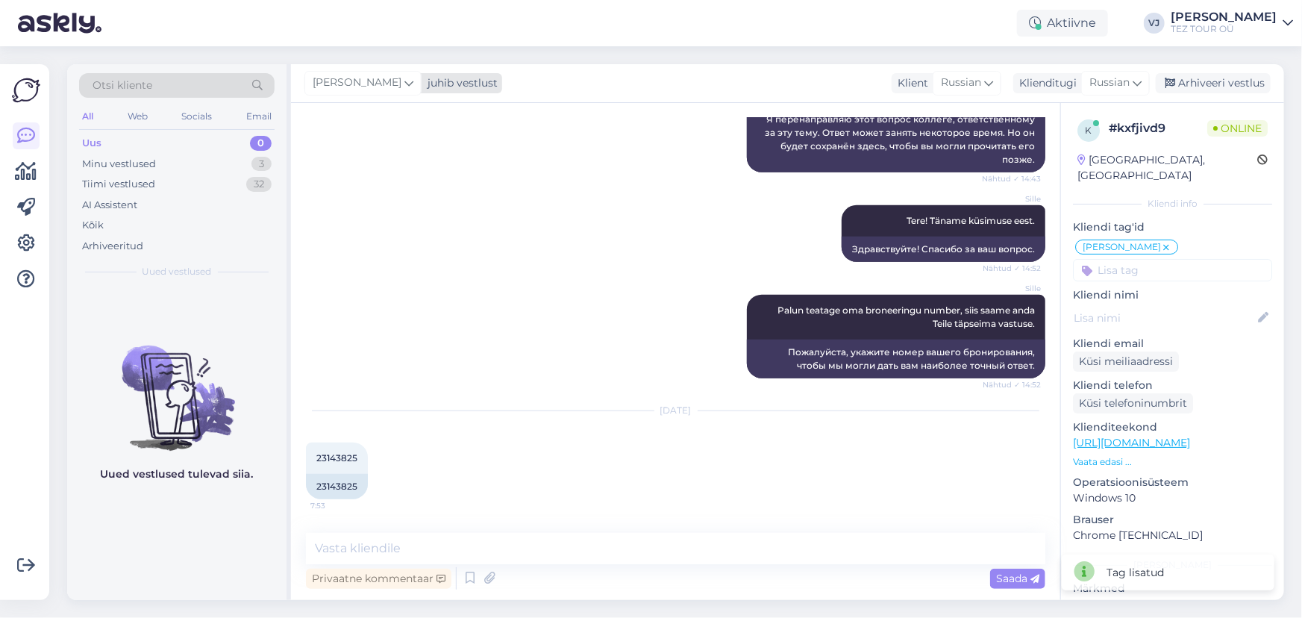
click at [393, 78] on div "[PERSON_NAME]" at bounding box center [362, 83] width 117 height 24
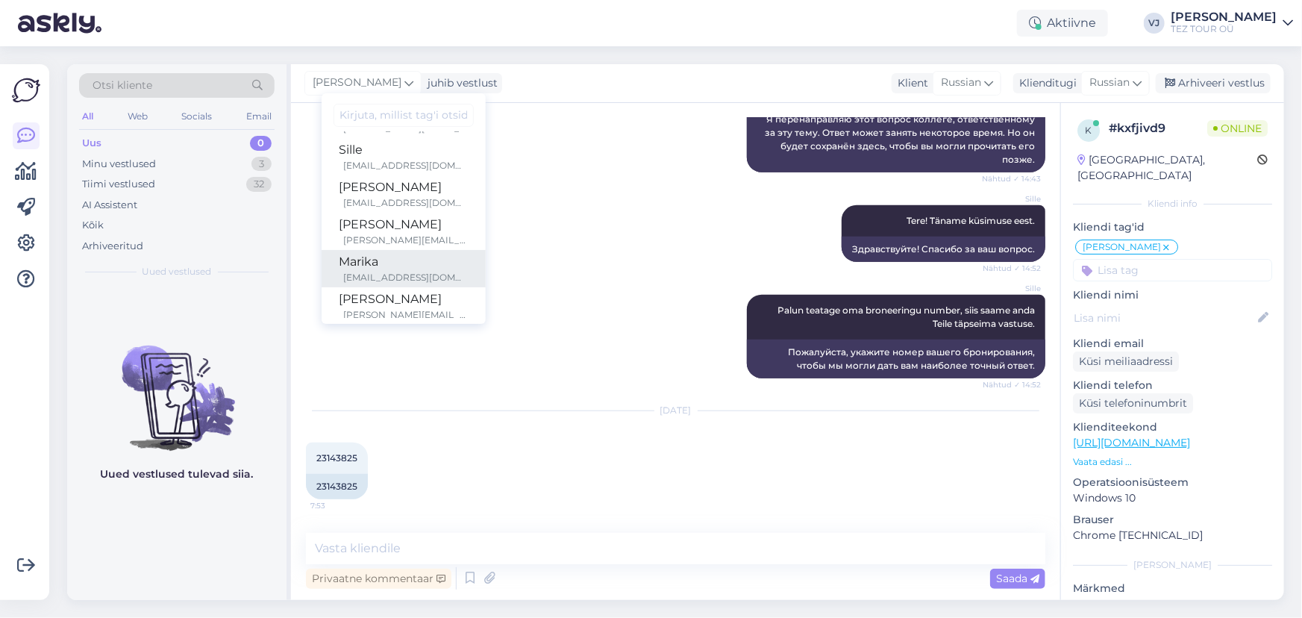
scroll to position [112, 0]
click at [425, 270] on div "[EMAIL_ADDRESS][DOMAIN_NAME]" at bounding box center [406, 276] width 124 height 13
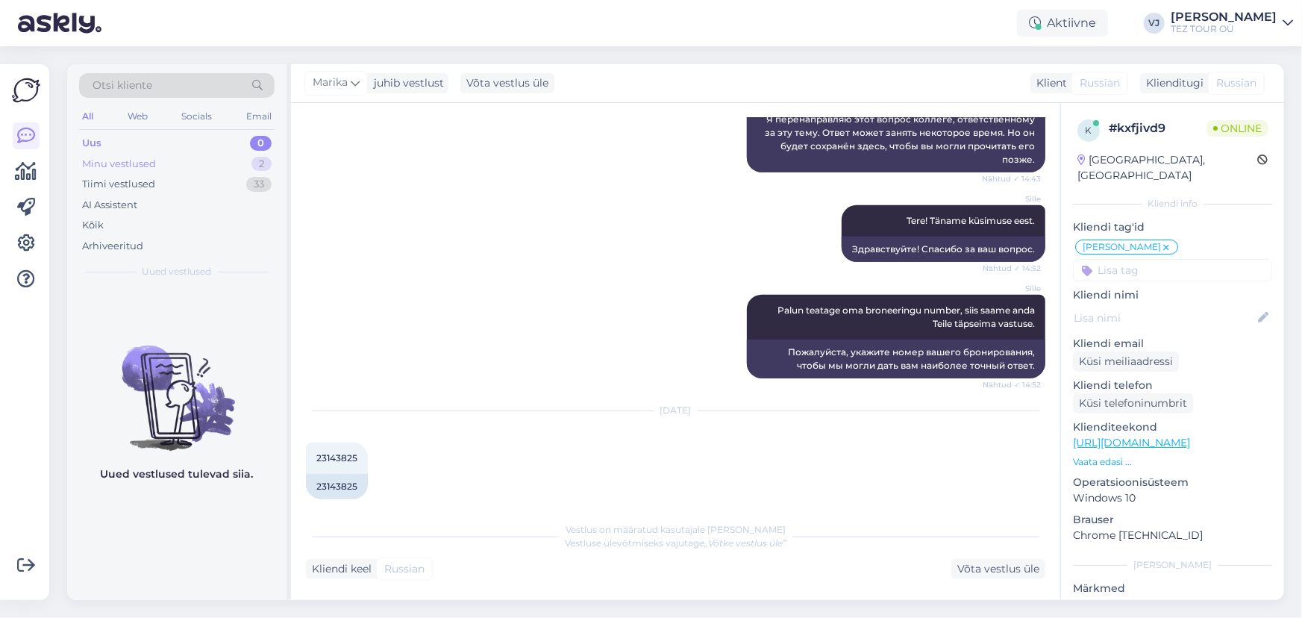
click at [197, 163] on div "Minu vestlused 2" at bounding box center [177, 164] width 196 height 21
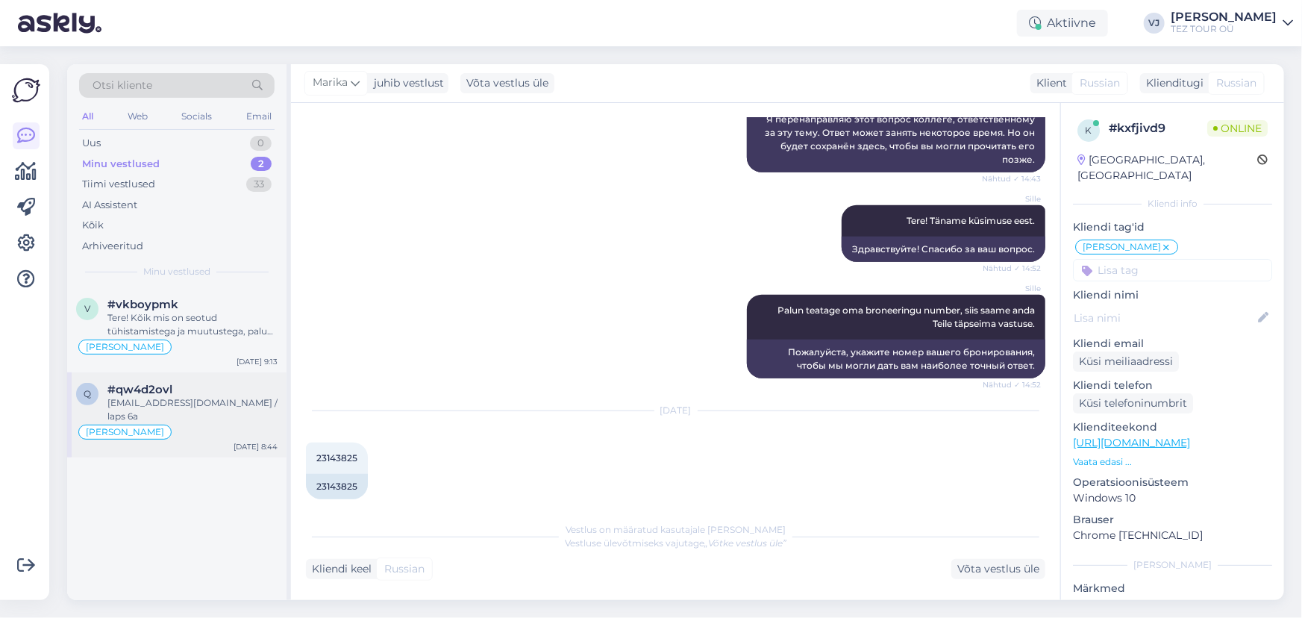
click at [231, 409] on div "[EMAIL_ADDRESS][DOMAIN_NAME] / laps 6a" at bounding box center [192, 409] width 170 height 27
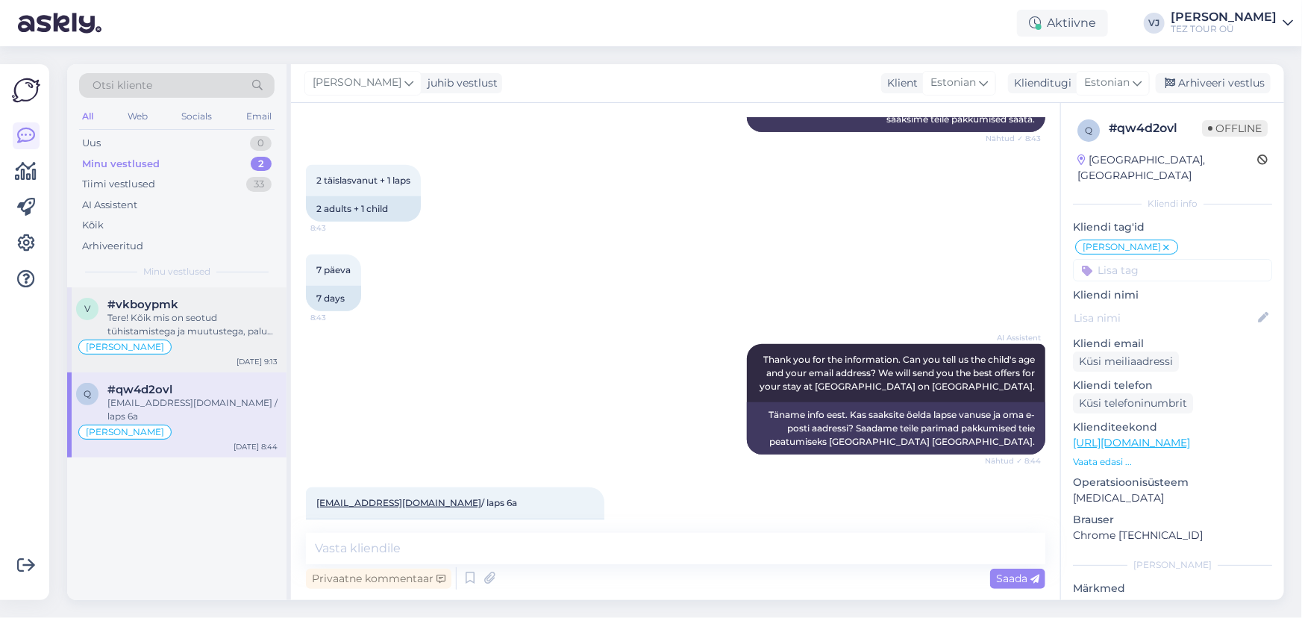
click at [241, 324] on div "Tere! Kõik mis on seotud tühistamistega ja muutustega, palun saata emailiga kin…" at bounding box center [192, 324] width 170 height 27
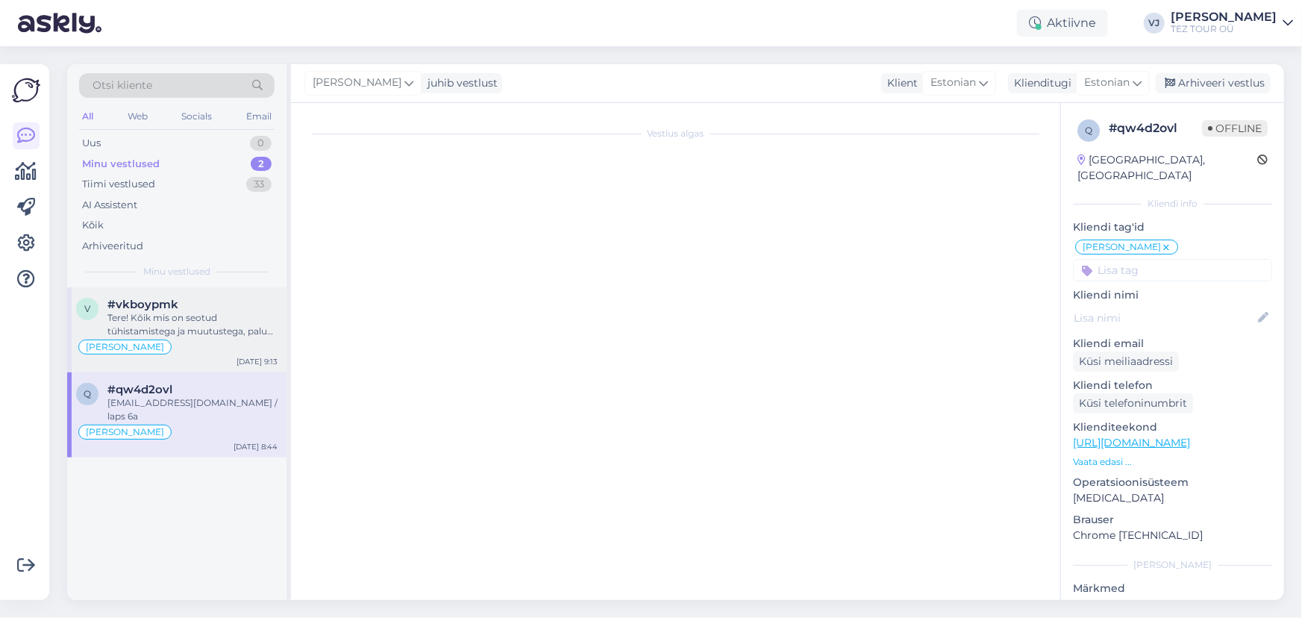
scroll to position [3386, 0]
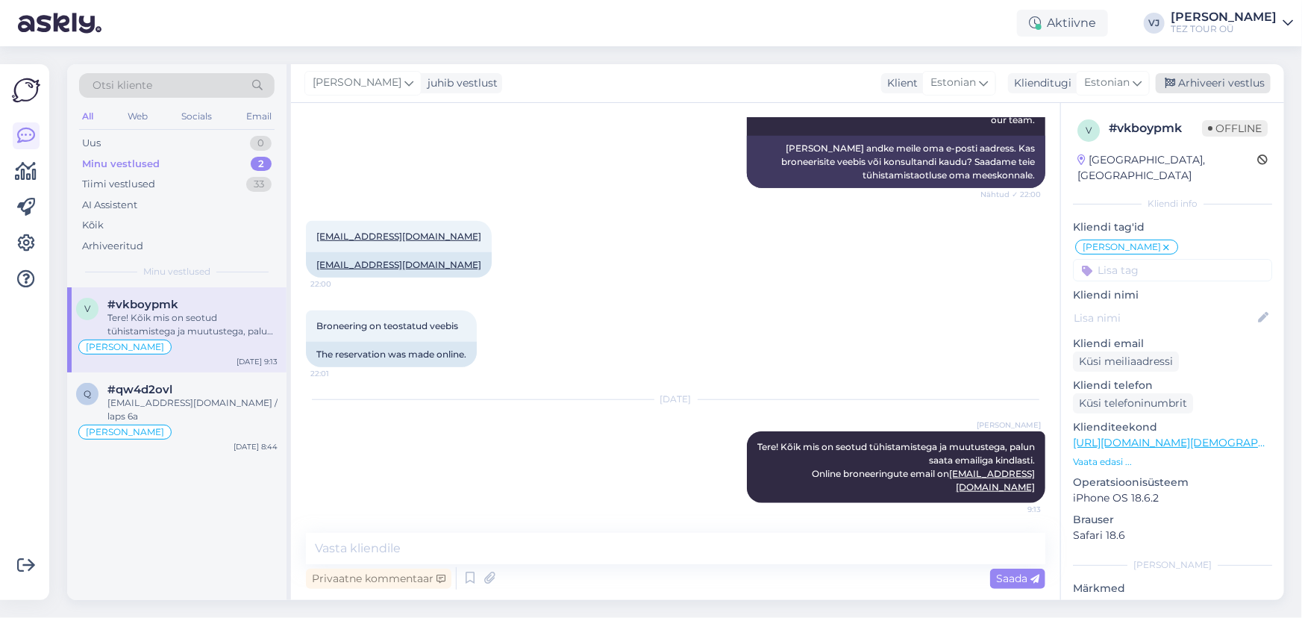
click at [1230, 84] on div "Arhiveeri vestlus" at bounding box center [1213, 83] width 115 height 20
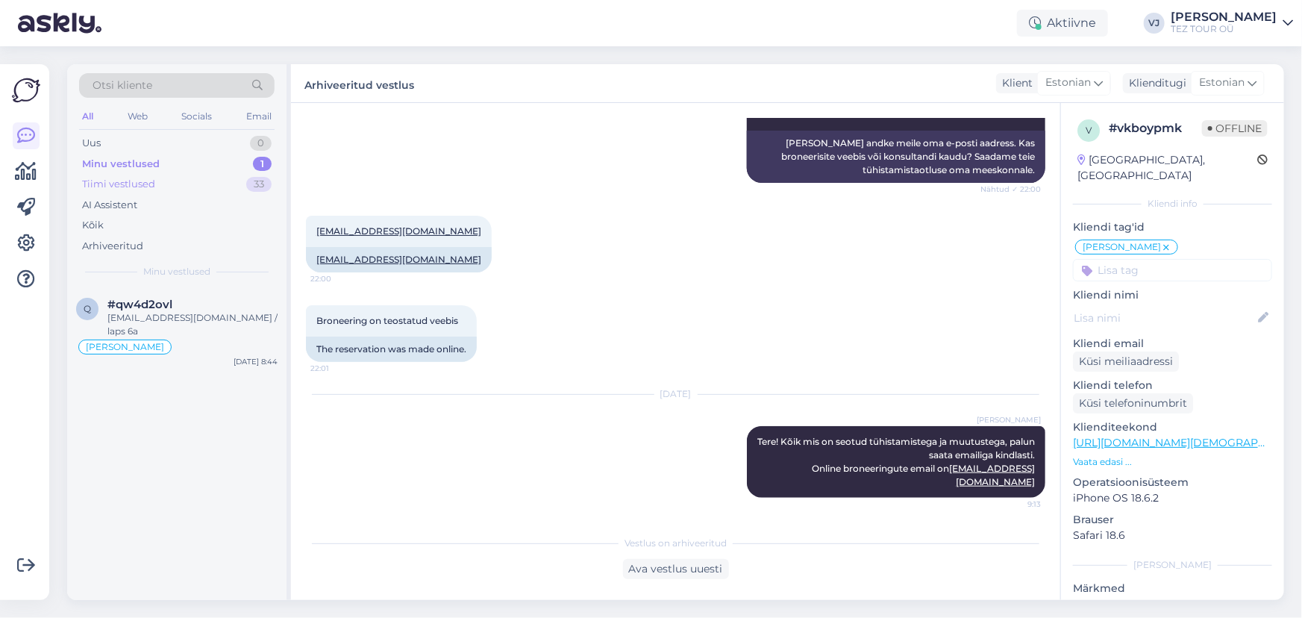
click at [149, 184] on div "Tiimi vestlused" at bounding box center [118, 184] width 73 height 15
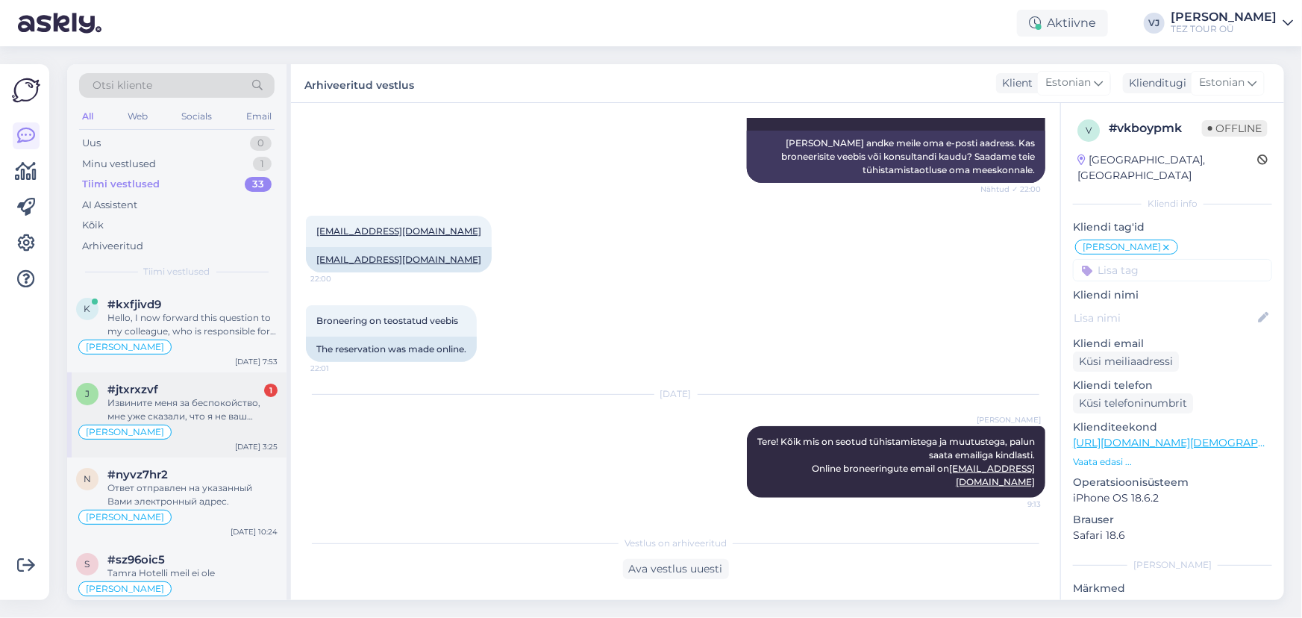
click at [207, 415] on div "Извините меня за беспокойство, мне уже сказали, что я не ваш клиент и не имею п…" at bounding box center [192, 409] width 170 height 27
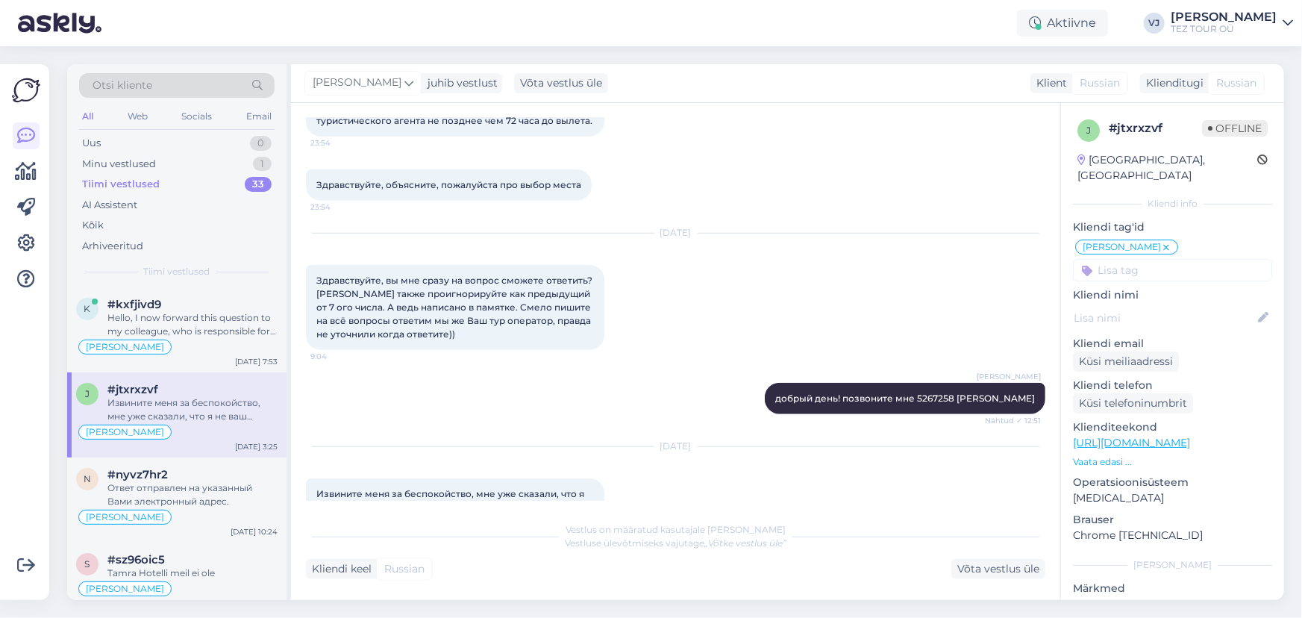
scroll to position [578, 0]
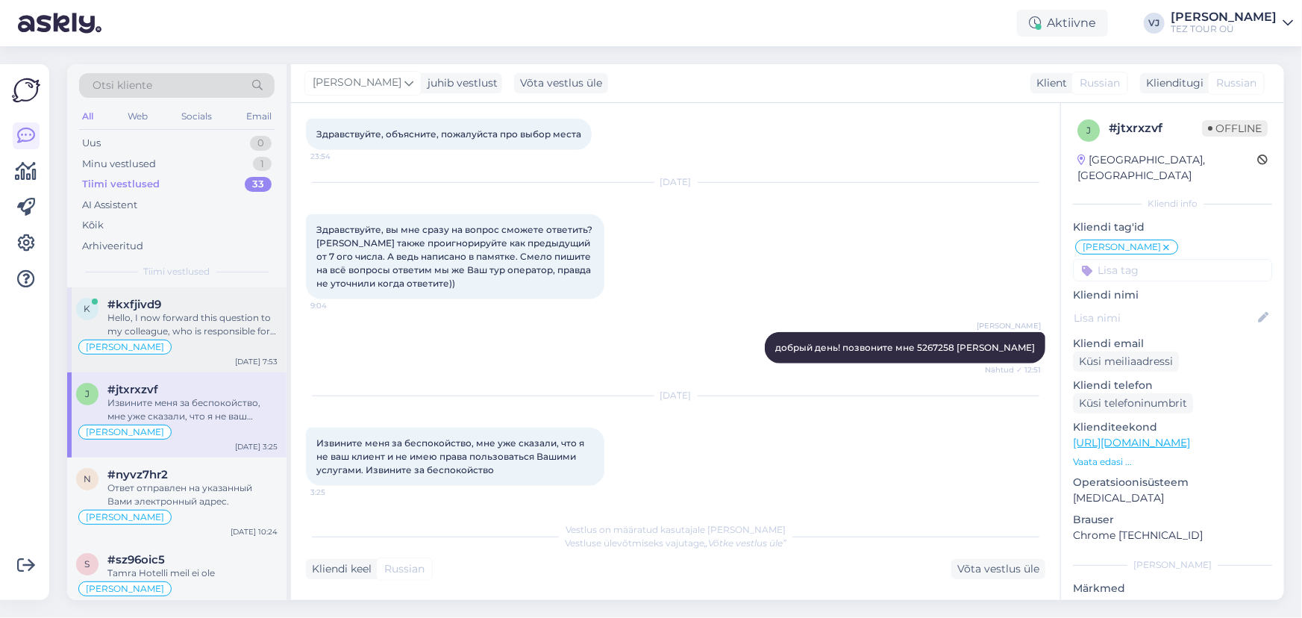
click at [202, 342] on div "[PERSON_NAME]" at bounding box center [176, 347] width 201 height 18
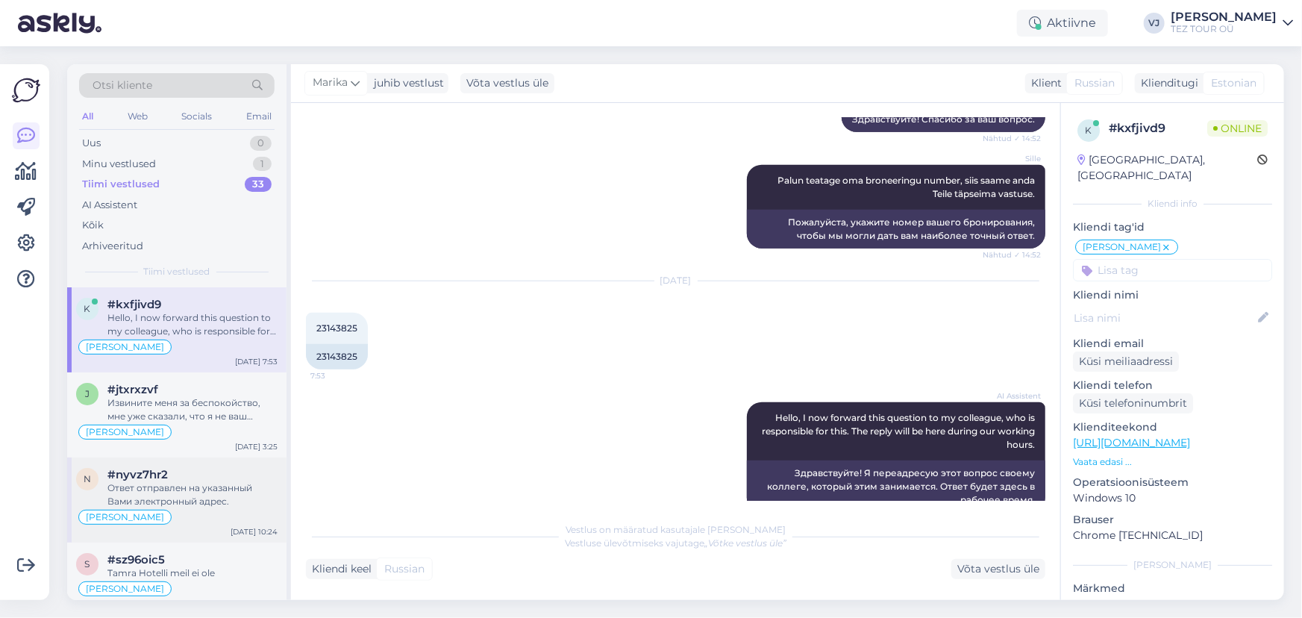
click at [196, 511] on div "[PERSON_NAME]" at bounding box center [176, 517] width 201 height 18
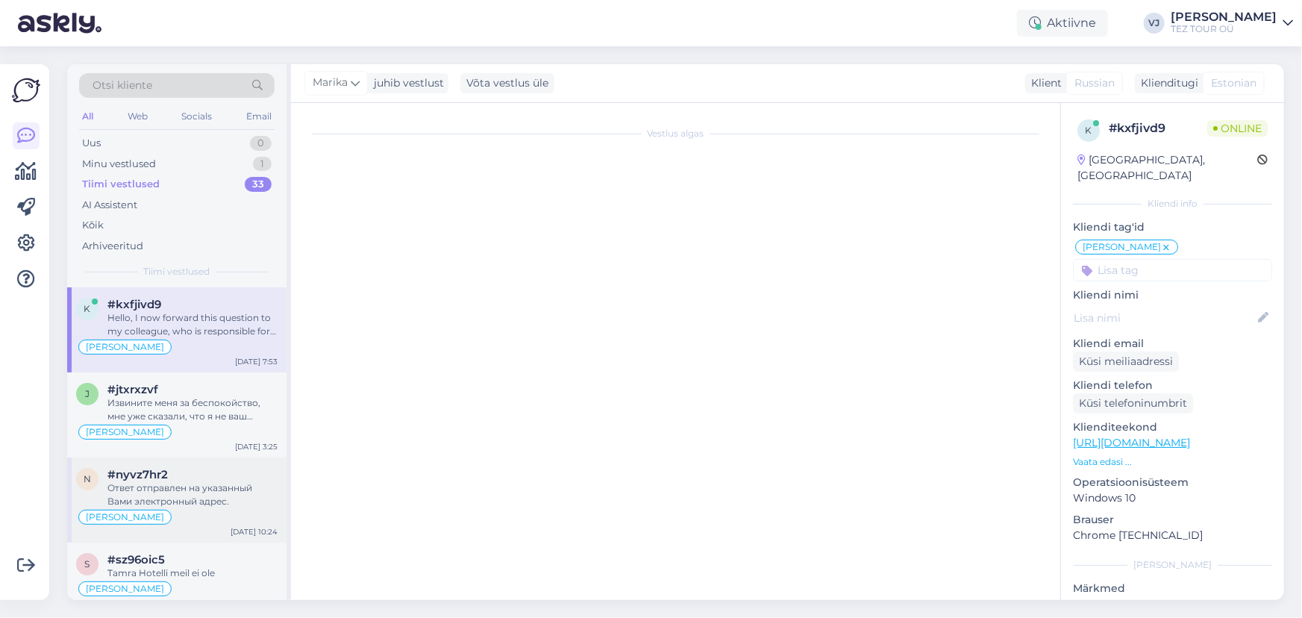
scroll to position [1271, 0]
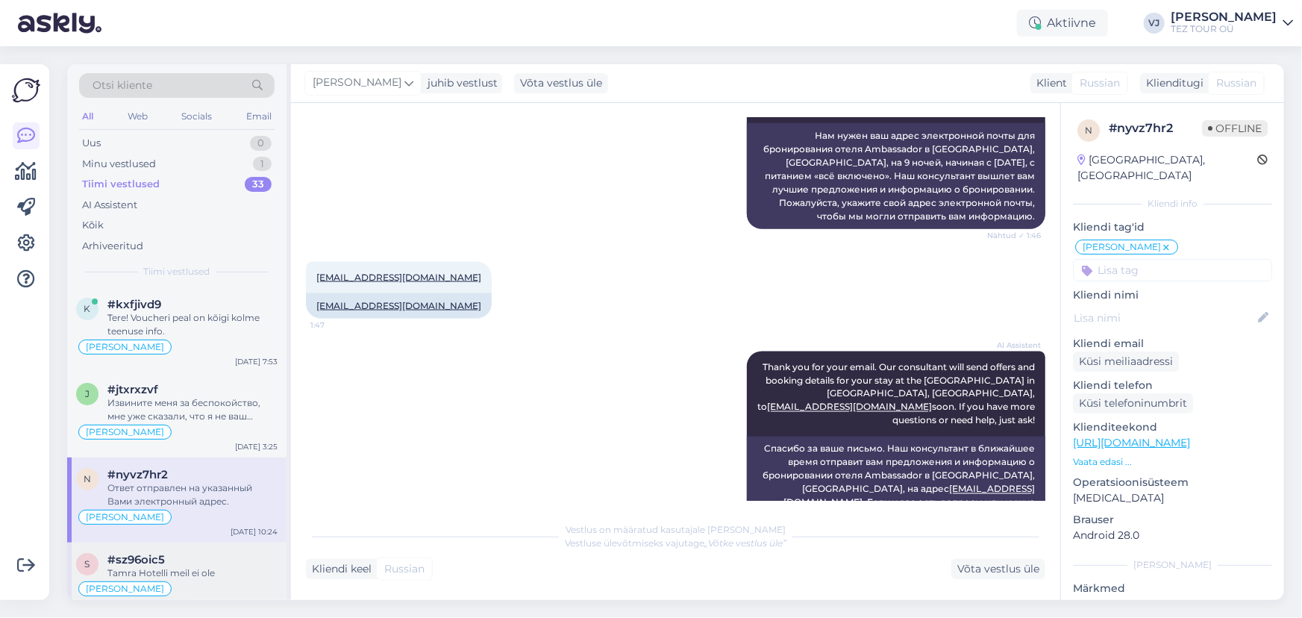
click at [159, 584] on div "[PERSON_NAME]" at bounding box center [176, 589] width 201 height 18
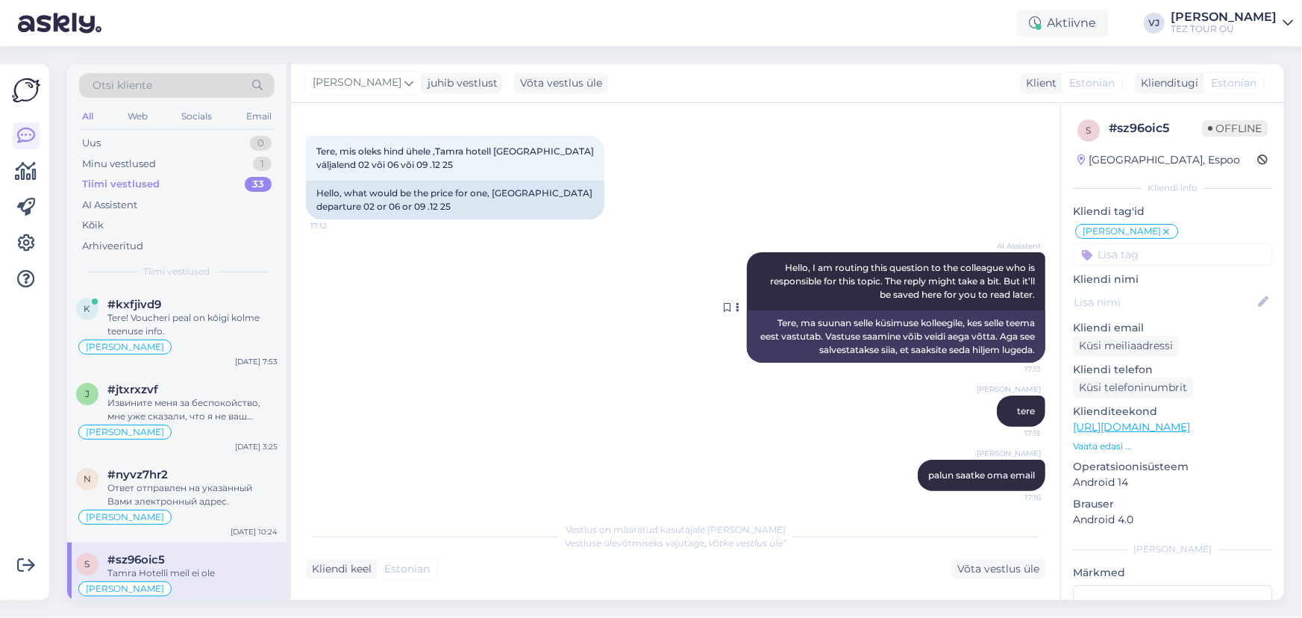
scroll to position [0, 0]
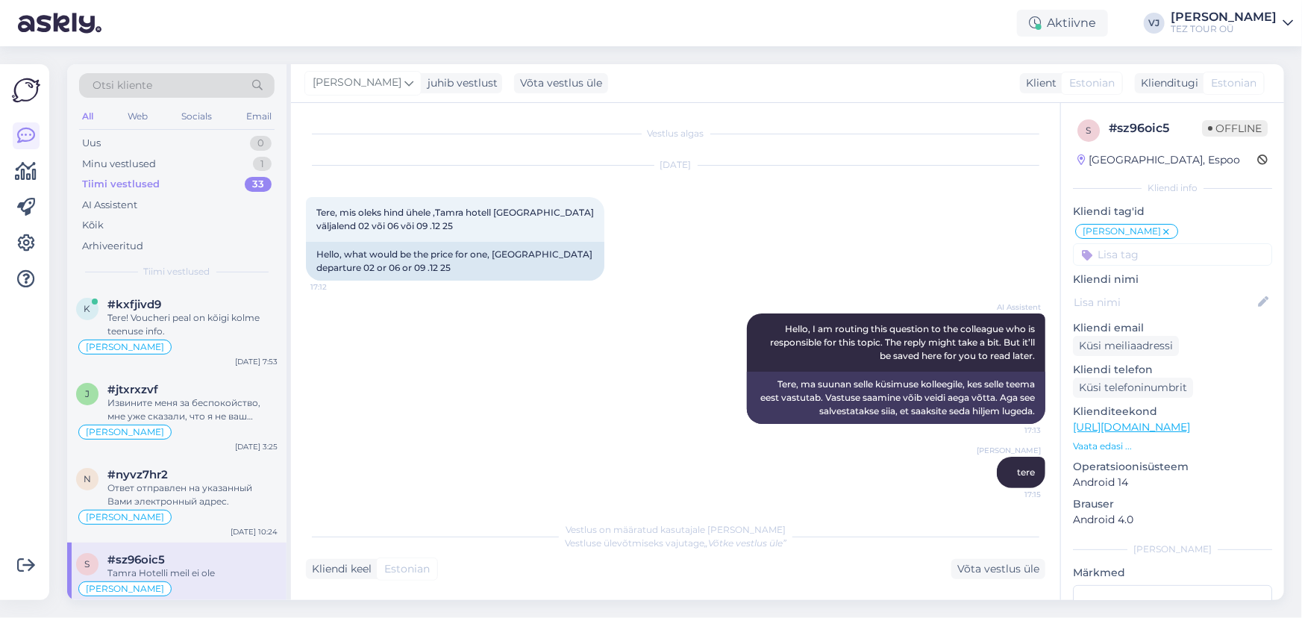
click at [764, 215] on div "[DATE] Tere, mis oleks hind ühele ,Tamra hotell [GEOGRAPHIC_DATA] väljalend 02 …" at bounding box center [676, 223] width 740 height 148
click at [149, 136] on div "Uus 0" at bounding box center [177, 143] width 196 height 21
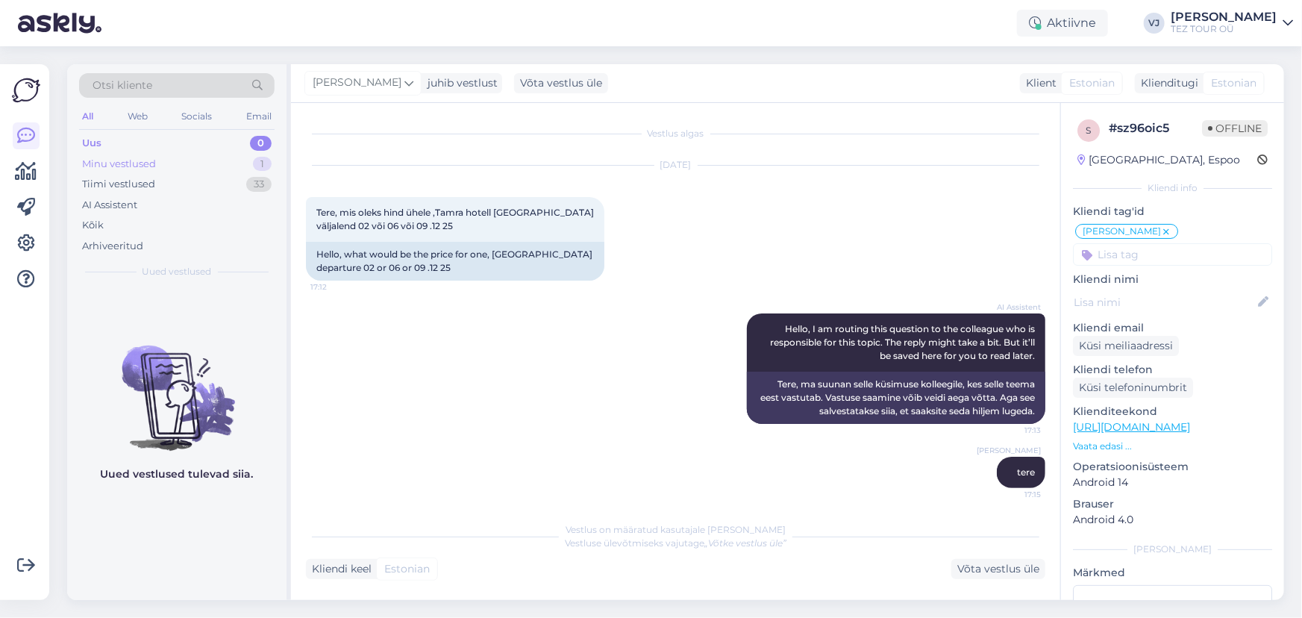
click at [135, 163] on div "Minu vestlused" at bounding box center [119, 164] width 74 height 15
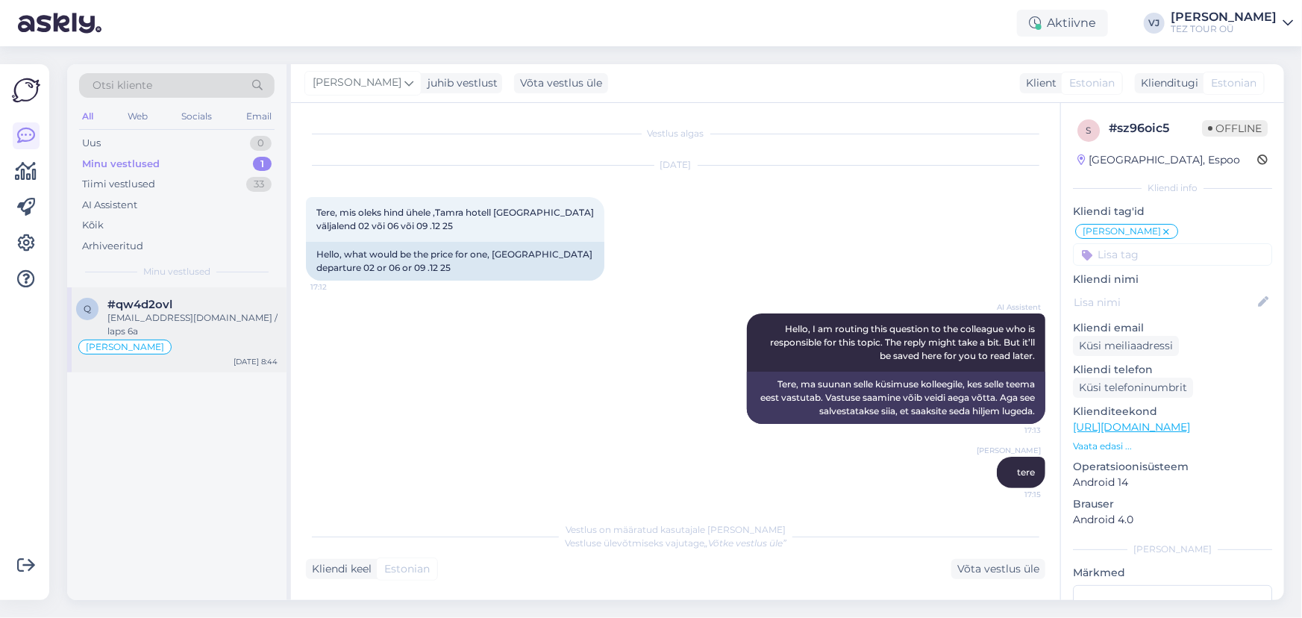
click at [178, 338] on div "[PERSON_NAME]" at bounding box center [176, 347] width 201 height 18
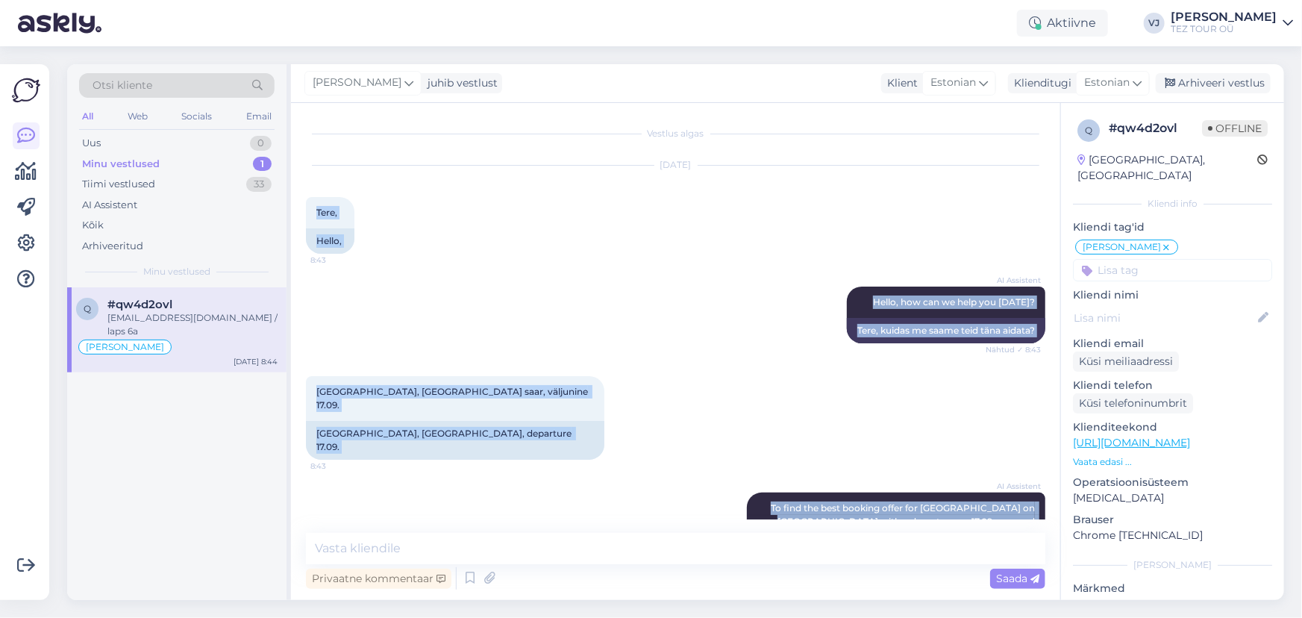
drag, startPoint x: 500, startPoint y: 496, endPoint x: 311, endPoint y: 194, distance: 355.7
click at [311, 194] on div "Vestlus algas [DATE] Tere, 8:43 Hello, AI Assistent Hello, how can we help you …" at bounding box center [682, 318] width 753 height 401
copy div "Lore, 7:25 Ipsum, DO Sitametco Adipi, eli sed do eius tem incid? Utlabo ✓ 4:27 …"
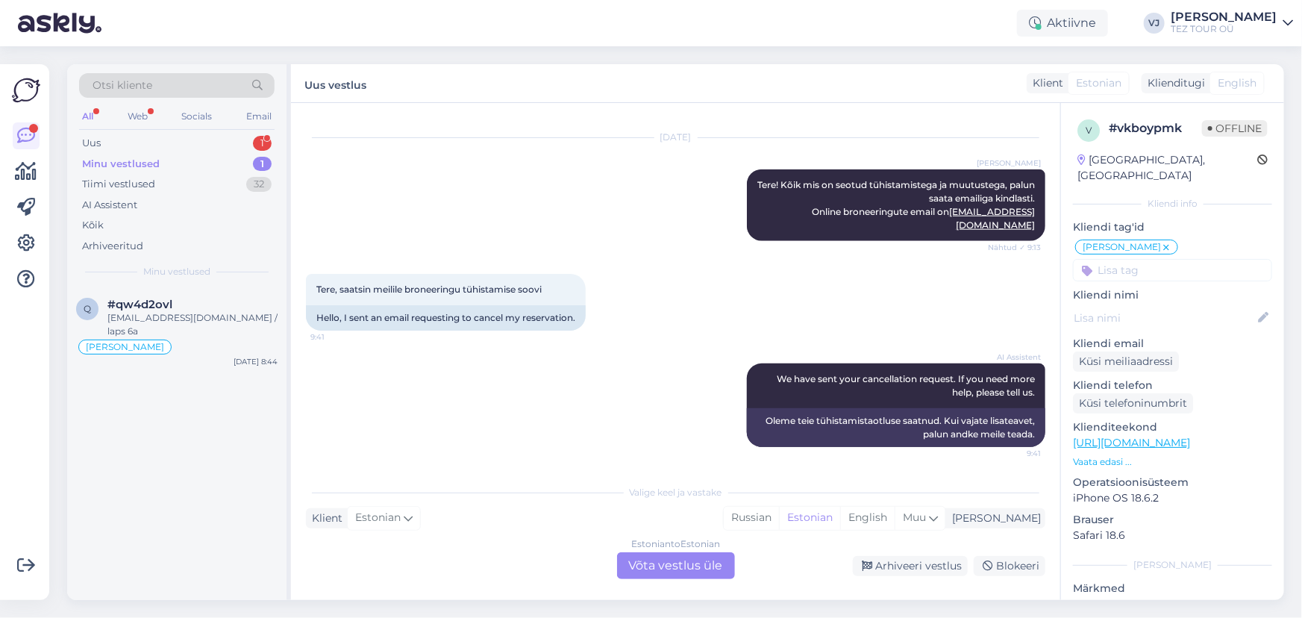
scroll to position [3648, 0]
click at [661, 560] on div "Estonian to Estonian Võta vestlus üle" at bounding box center [676, 565] width 118 height 27
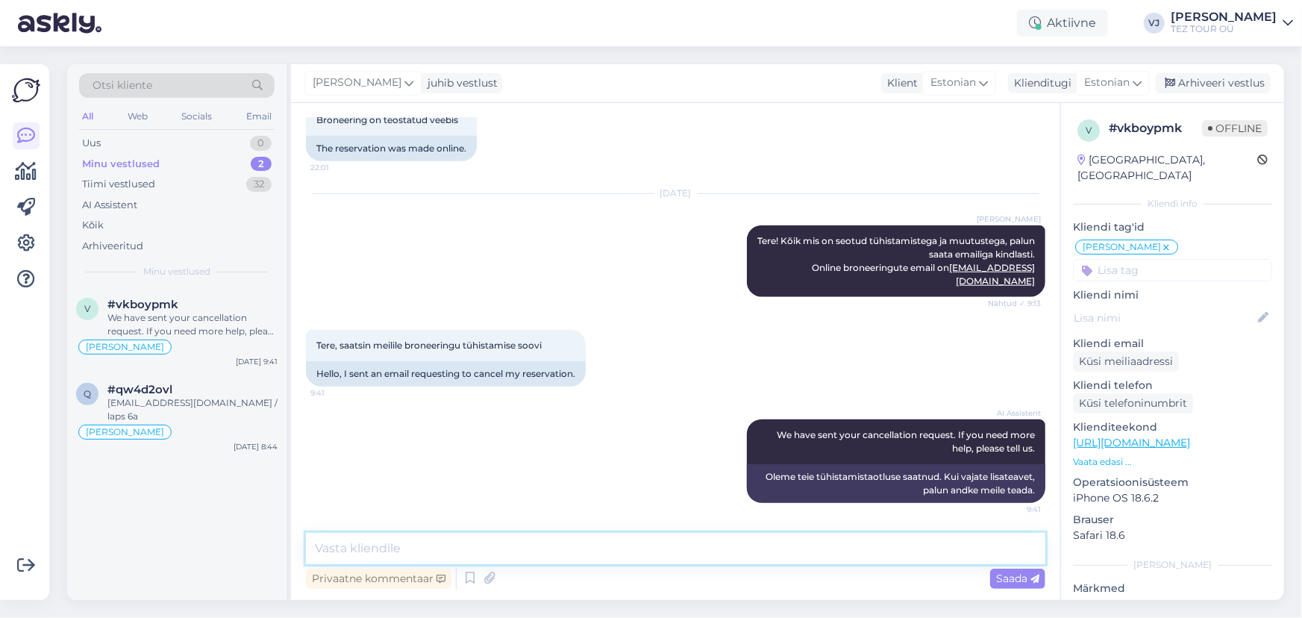
click at [657, 552] on textarea at bounding box center [676, 548] width 740 height 31
type textarea "Väga hea, kolleeg vastab teile, emaili kaudu-"
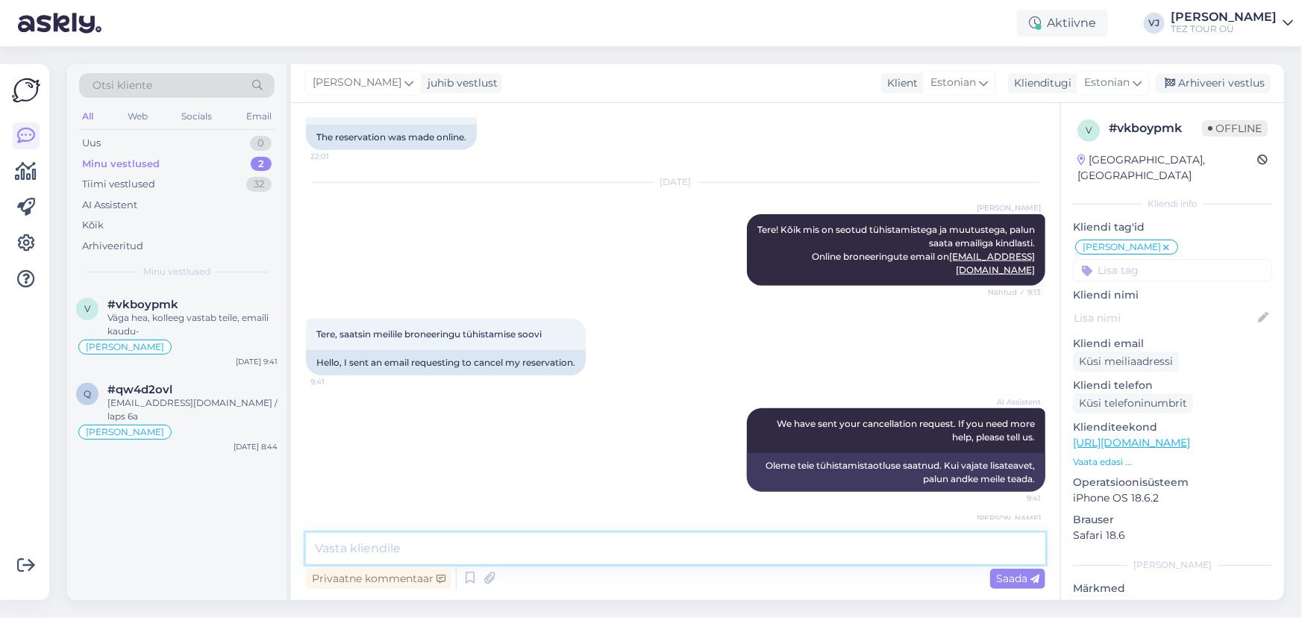
scroll to position [3656, 0]
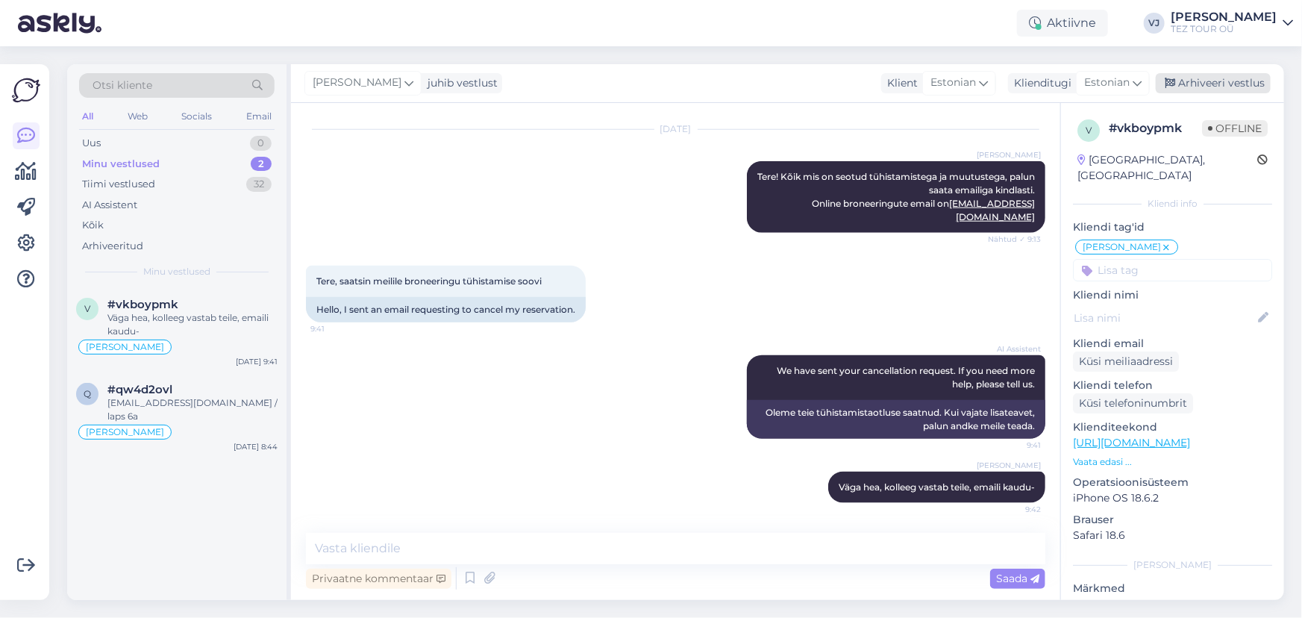
click at [1234, 86] on div "Arhiveeri vestlus" at bounding box center [1213, 83] width 115 height 20
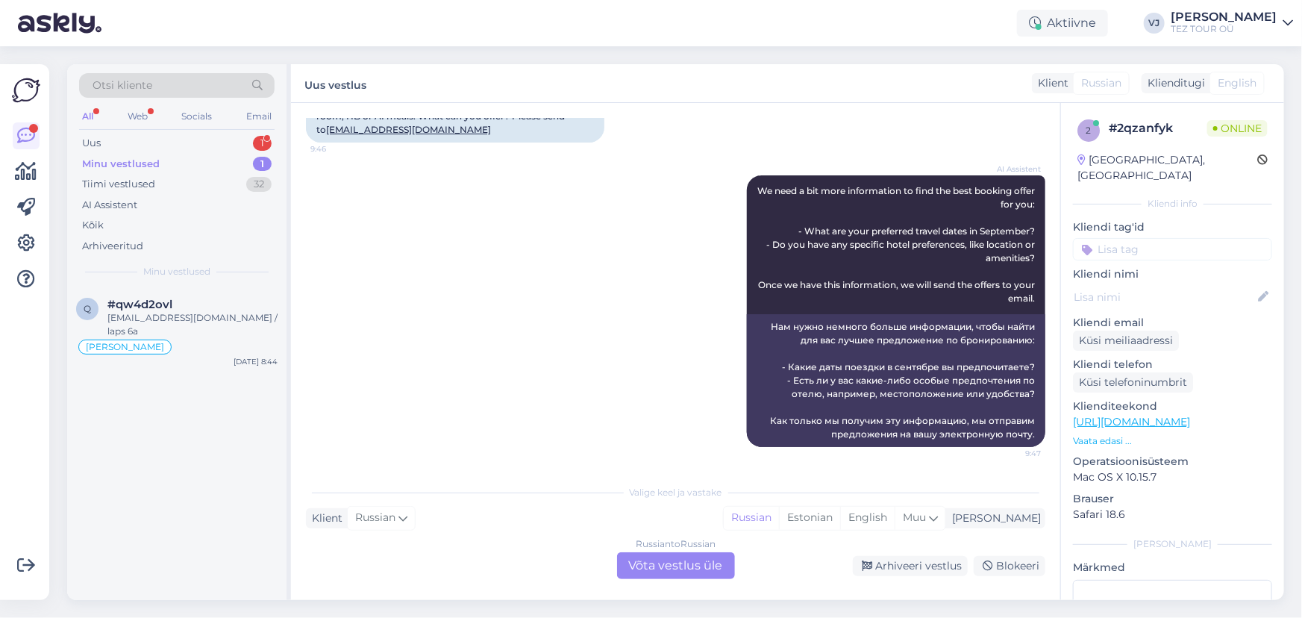
scroll to position [178, 0]
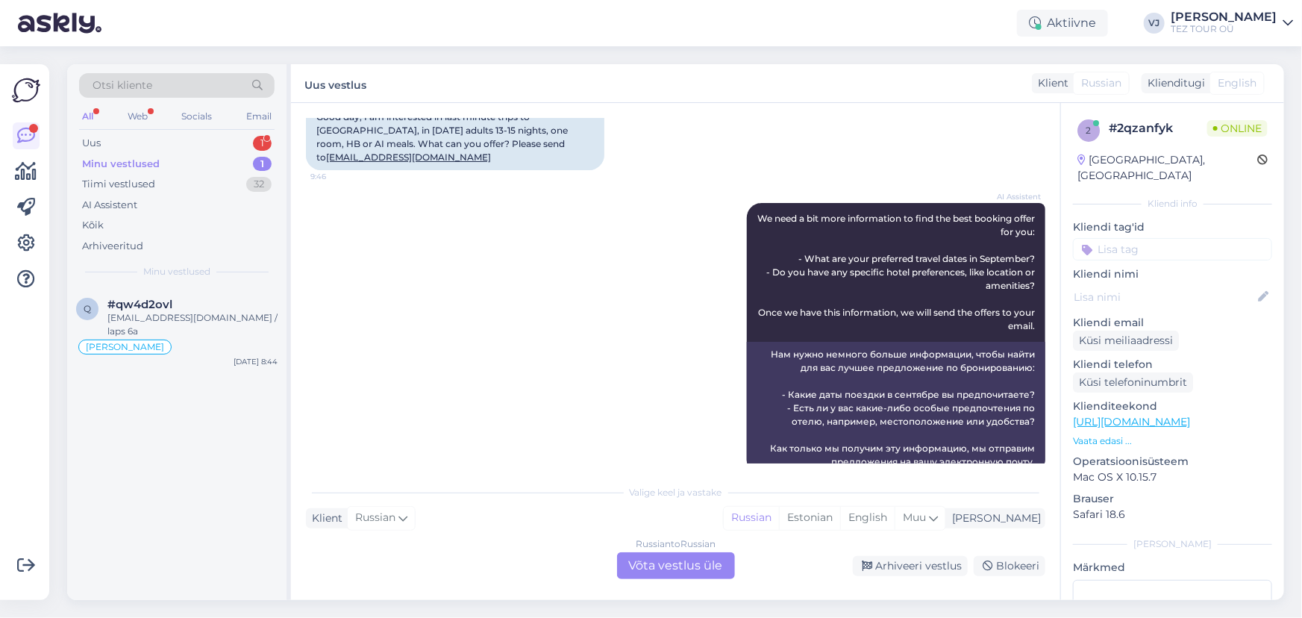
click at [708, 562] on div "Russian to Russian Võta vestlus üle" at bounding box center [676, 565] width 118 height 27
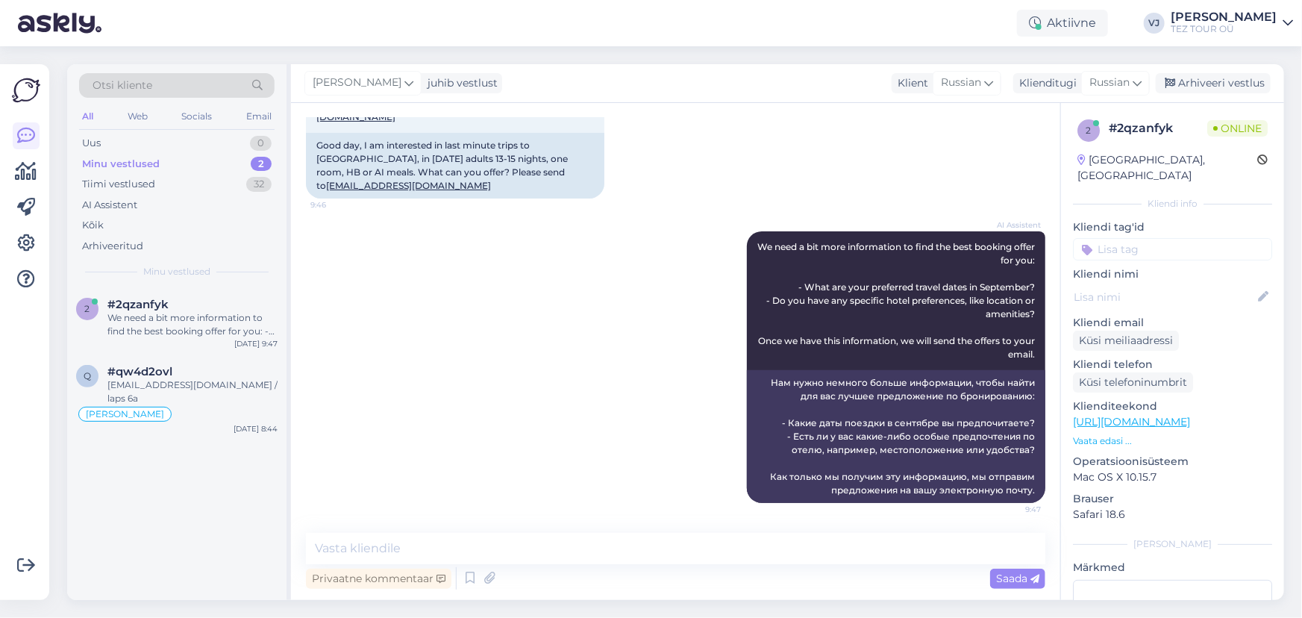
scroll to position [122, 0]
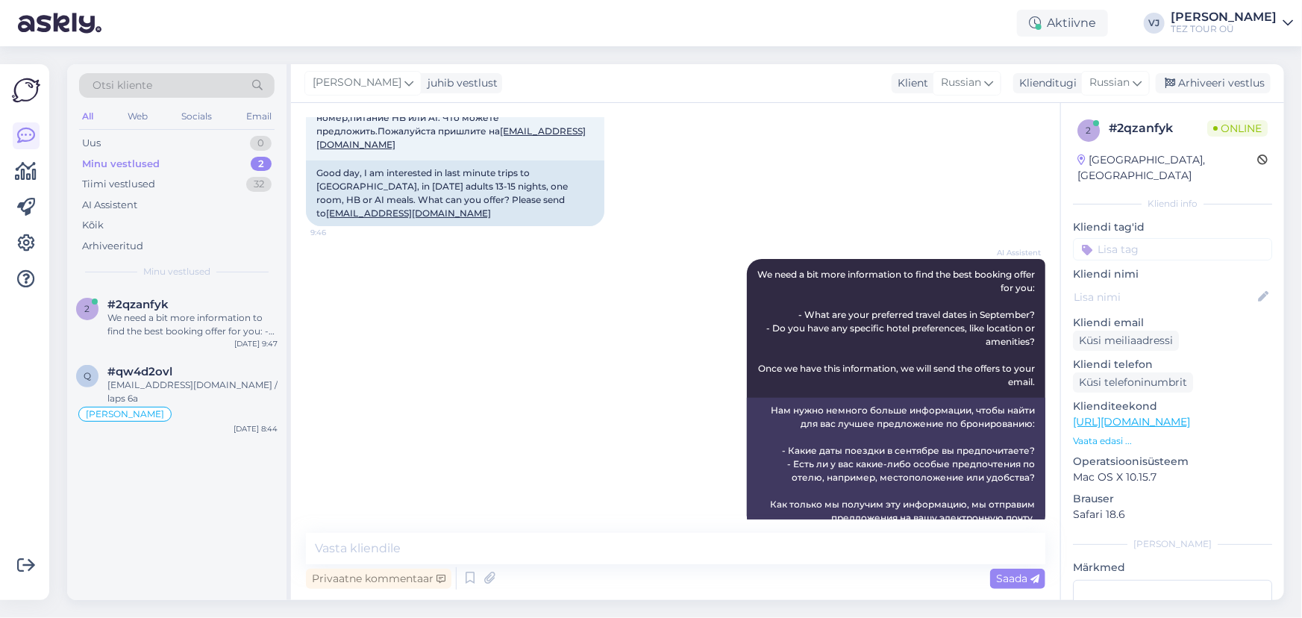
click at [1194, 239] on input at bounding box center [1172, 249] width 199 height 22
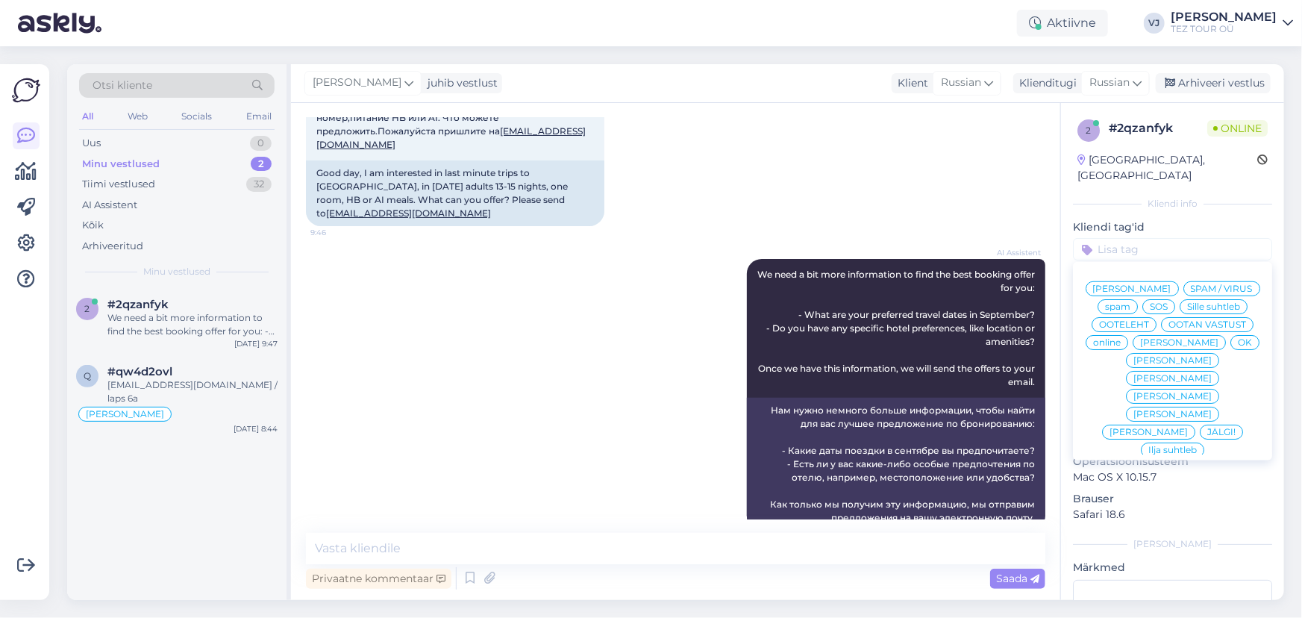
click at [1161, 284] on span "[PERSON_NAME]" at bounding box center [1132, 288] width 78 height 9
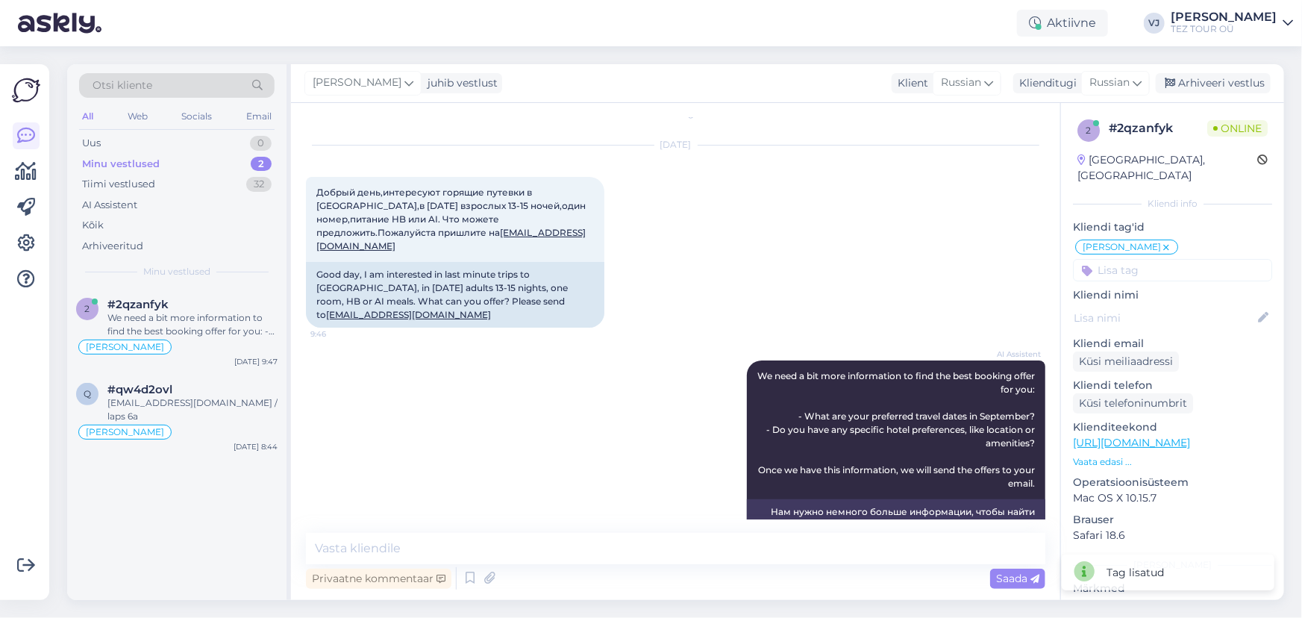
scroll to position [0, 0]
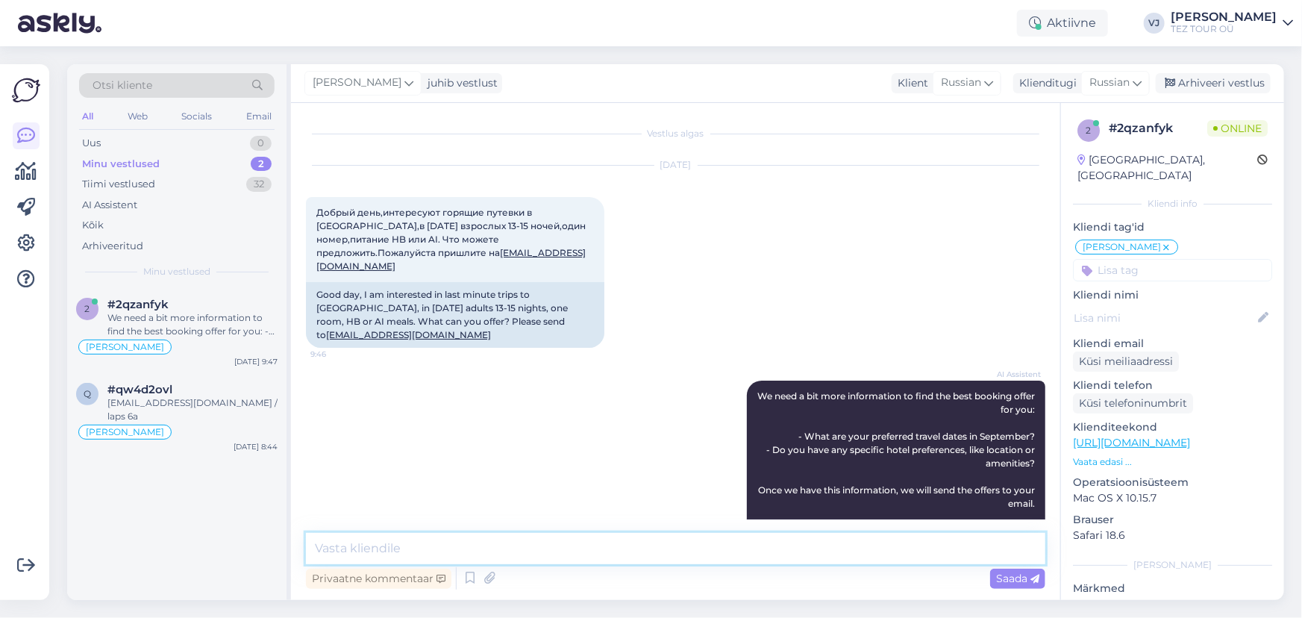
click at [432, 545] on textarea at bounding box center [676, 548] width 740 height 31
type textarea "L"
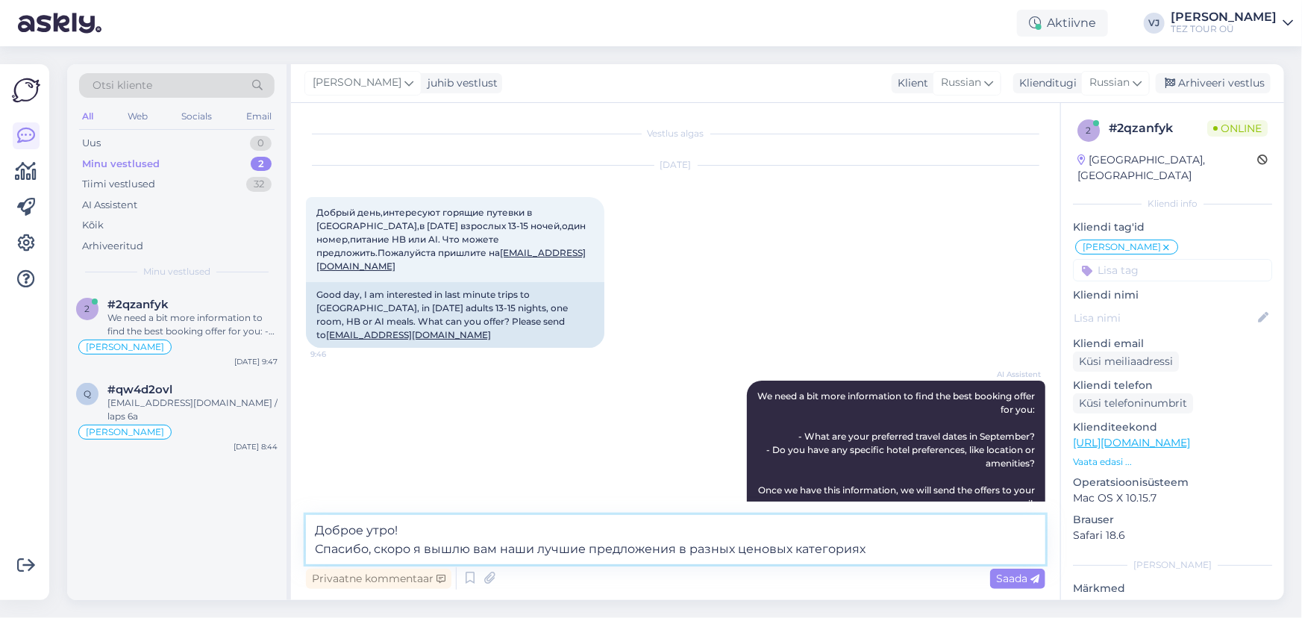
type textarea "Доброе утро! Спасибо, скоро я вышлю вам наши лучшие предложения в разных ценовы…"
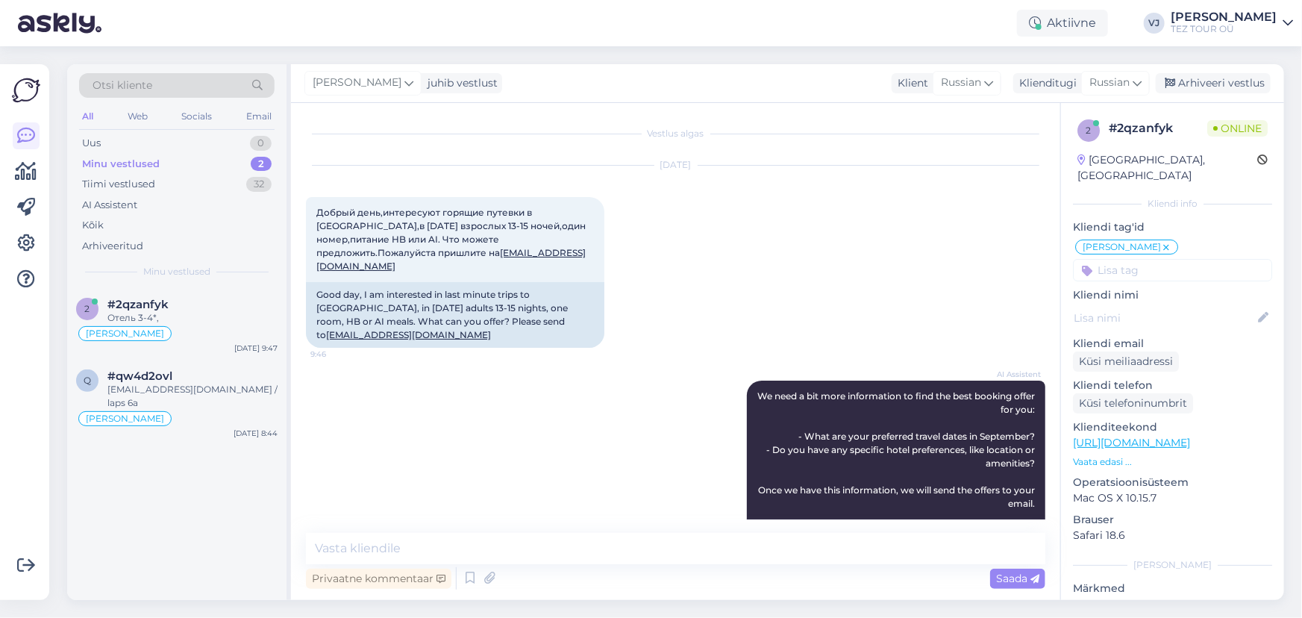
scroll to position [341, 0]
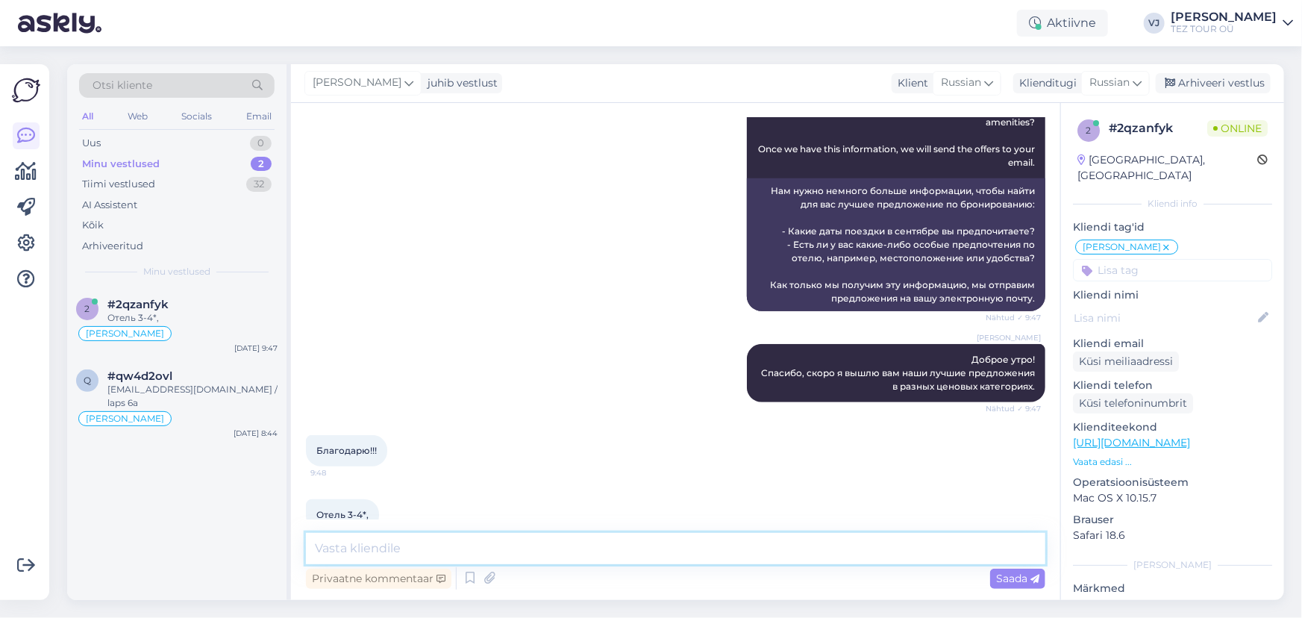
click at [383, 554] on textarea at bounding box center [676, 548] width 740 height 31
type textarea "Договорились"
